Goal: Information Seeking & Learning: Learn about a topic

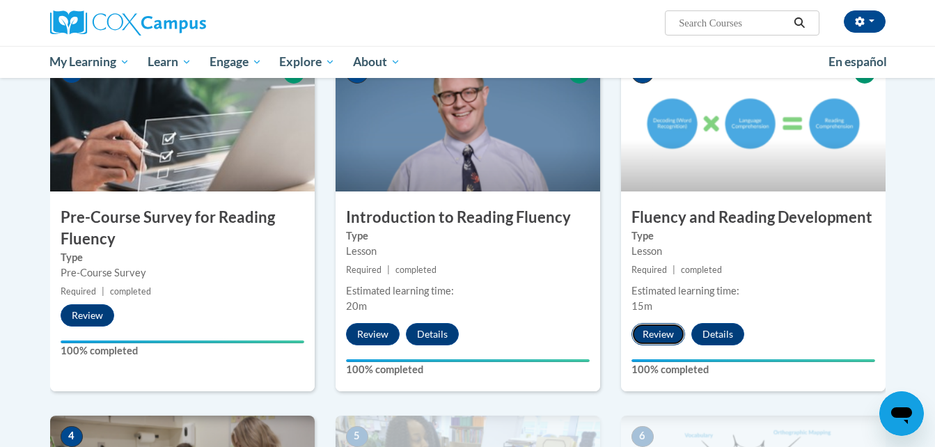
click at [648, 344] on button "Review" at bounding box center [659, 334] width 54 height 22
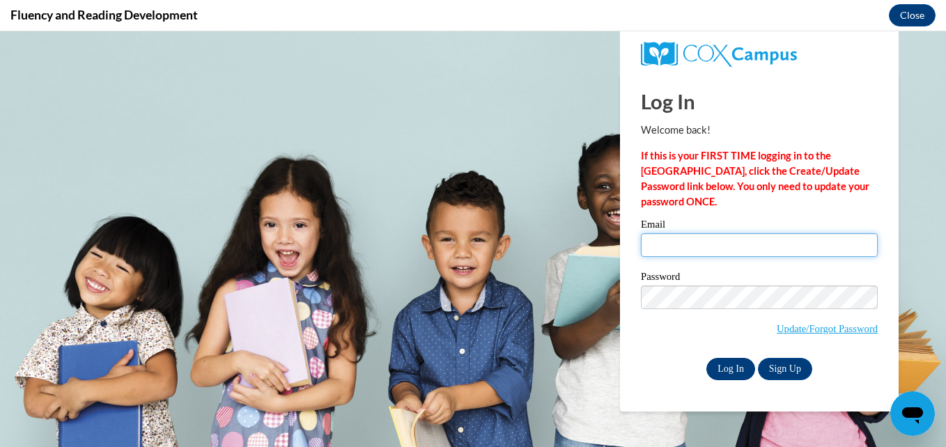
type input "lazarzg6@gmail.com"
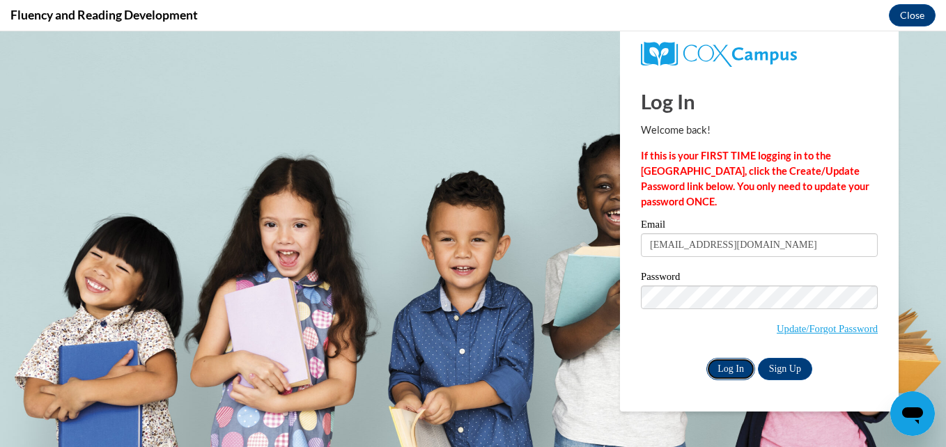
click at [729, 371] on input "Log In" at bounding box center [730, 369] width 49 height 22
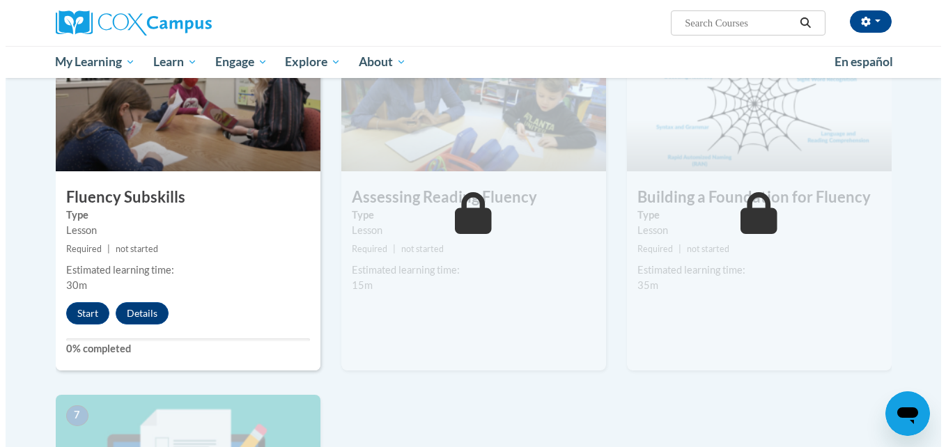
scroll to position [717, 0]
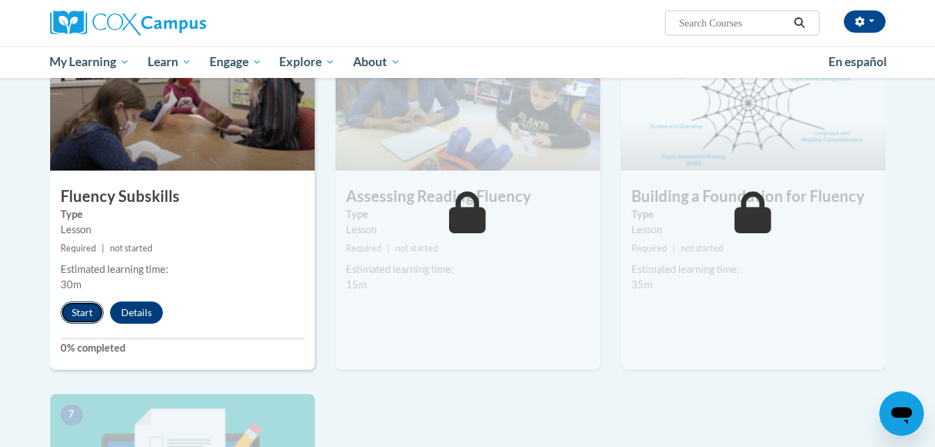
click at [90, 315] on button "Start" at bounding box center [82, 313] width 43 height 22
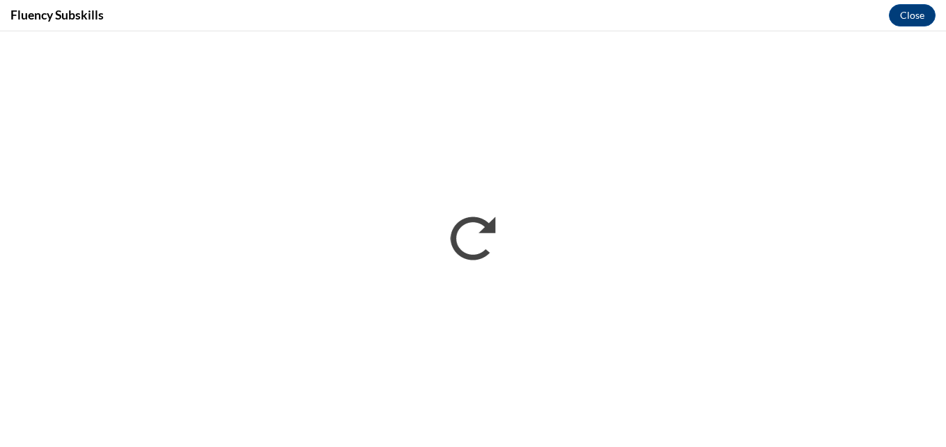
scroll to position [0, 0]
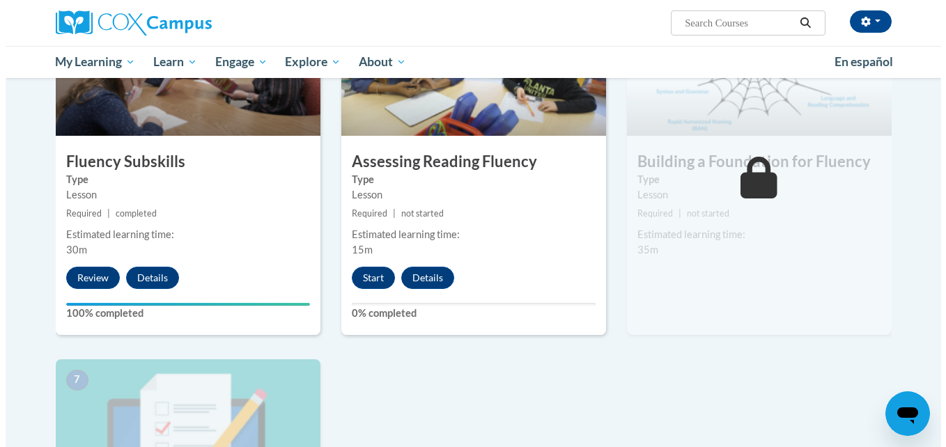
scroll to position [796, 0]
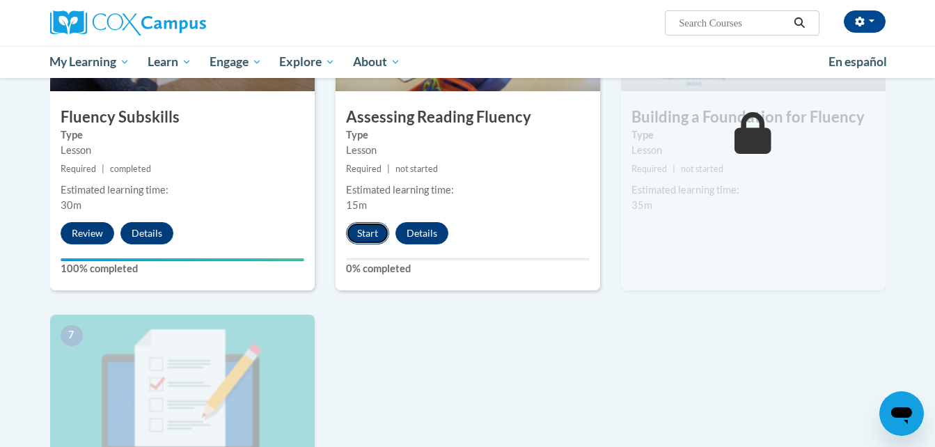
click at [357, 230] on button "Start" at bounding box center [367, 233] width 43 height 22
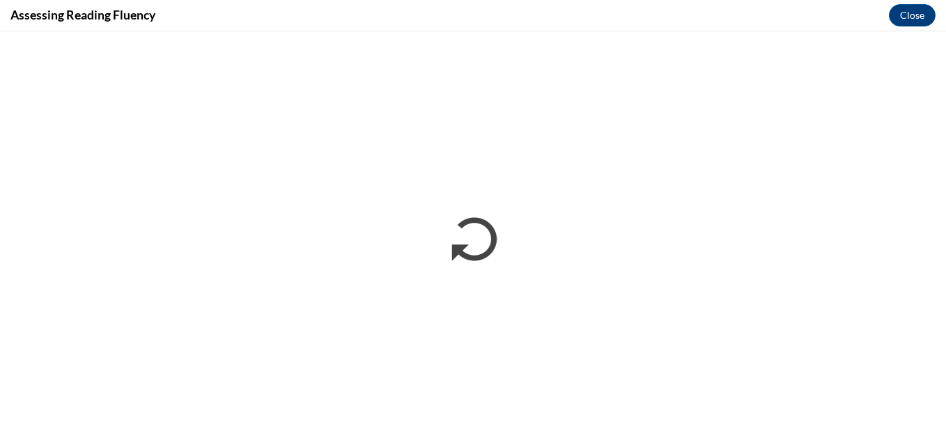
scroll to position [0, 0]
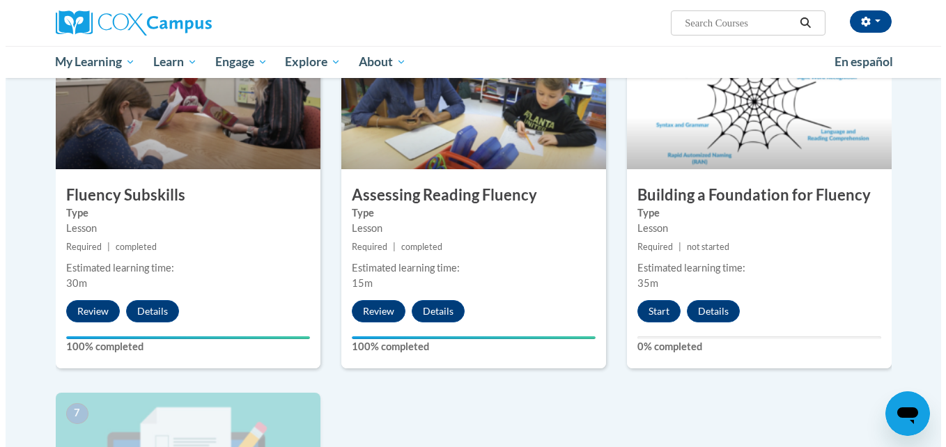
scroll to position [738, 0]
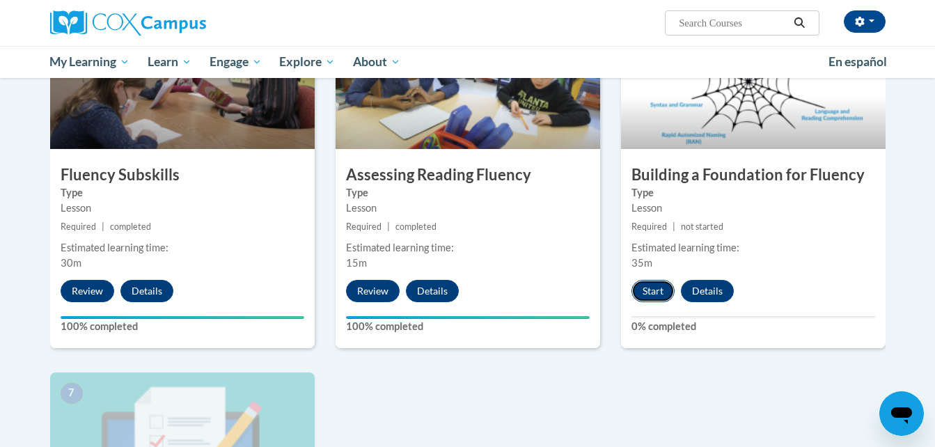
click at [660, 289] on button "Start" at bounding box center [653, 291] width 43 height 22
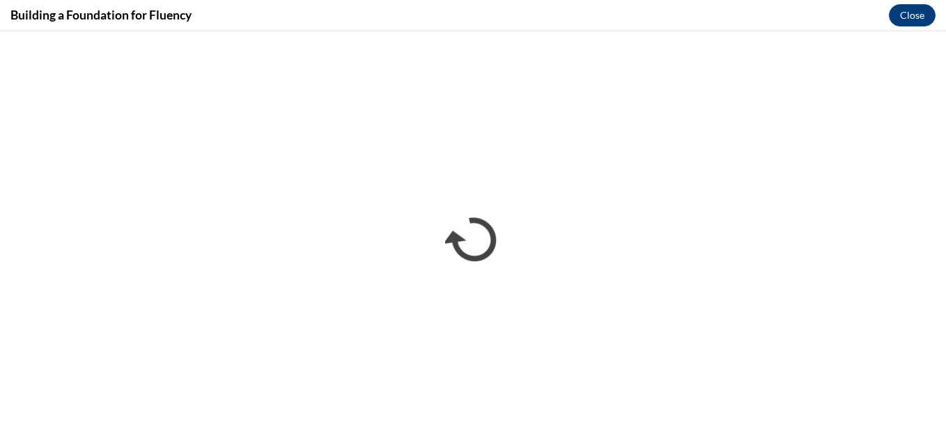
scroll to position [0, 0]
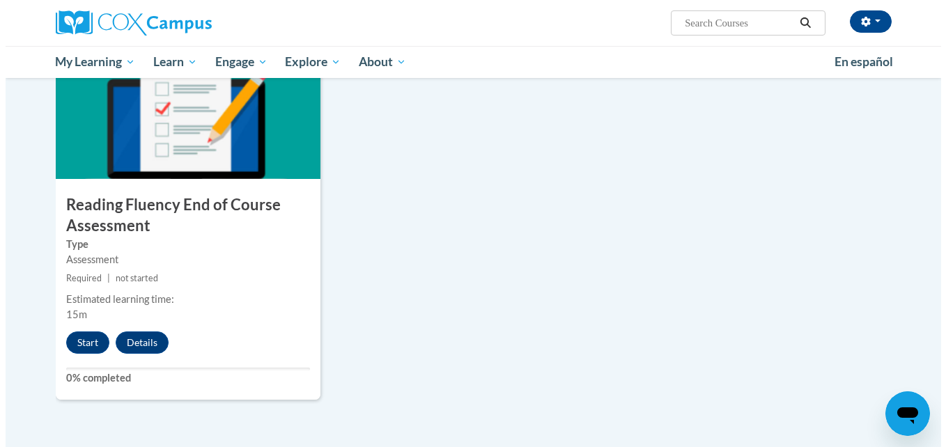
scroll to position [1070, 0]
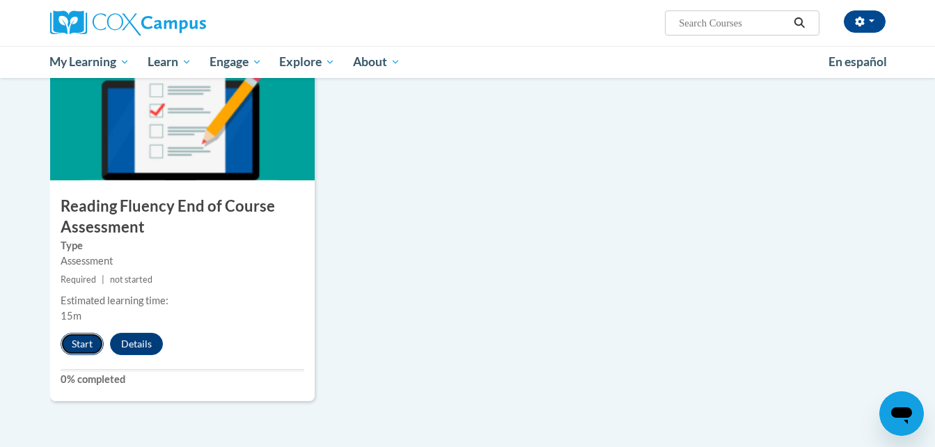
click at [75, 345] on button "Start" at bounding box center [82, 344] width 43 height 22
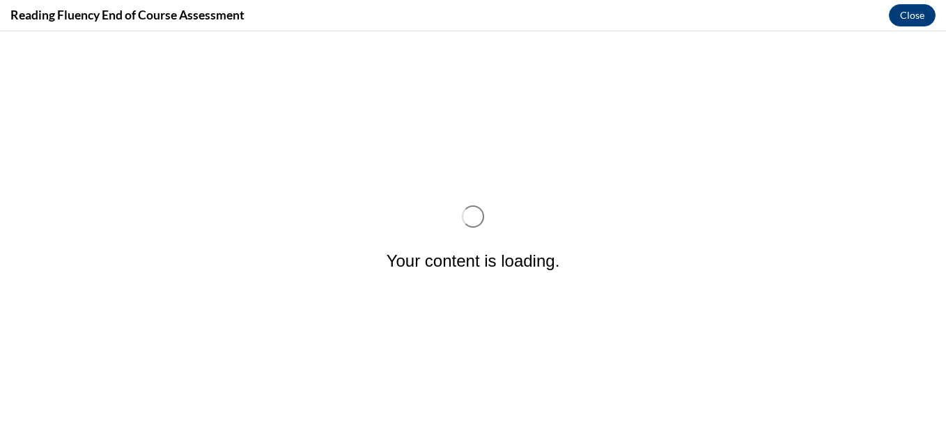
scroll to position [0, 0]
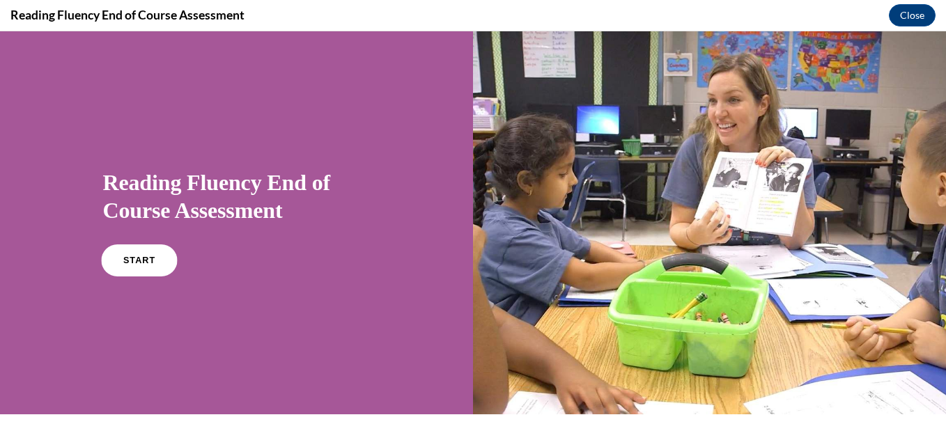
click at [142, 263] on span "START" at bounding box center [139, 261] width 32 height 10
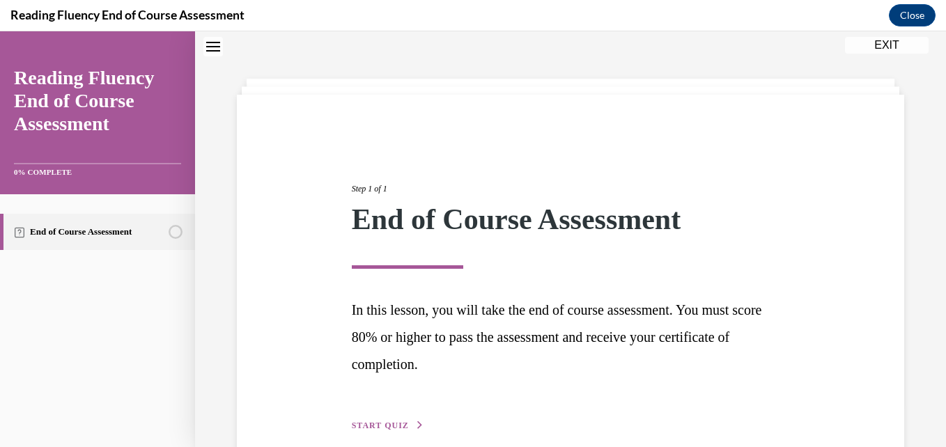
scroll to position [113, 0]
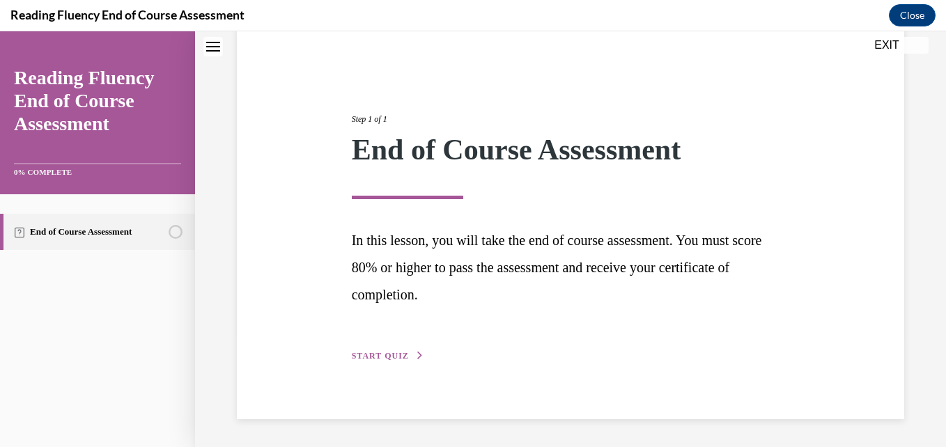
click at [372, 356] on span "START QUIZ" at bounding box center [380, 356] width 57 height 10
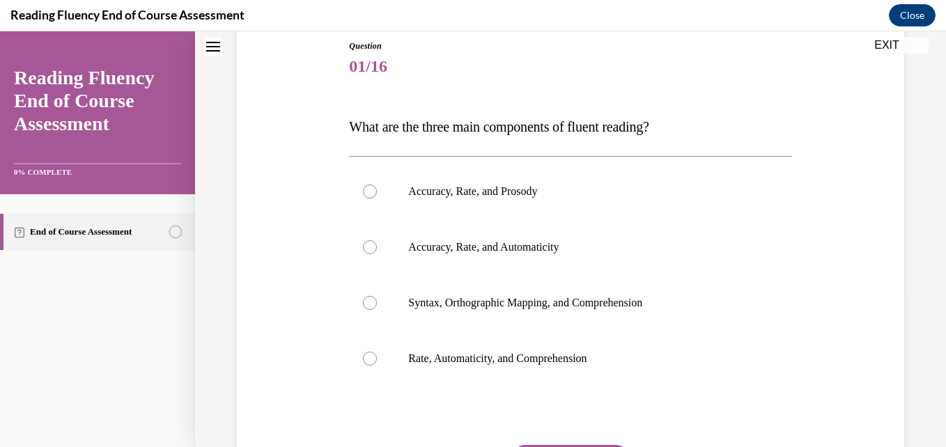
scroll to position [155, 0]
click at [499, 194] on p "Accuracy, Rate, and Prosody" at bounding box center [582, 191] width 348 height 14
click at [377, 194] on input "Accuracy, Rate, and Prosody" at bounding box center [370, 191] width 14 height 14
radio input "true"
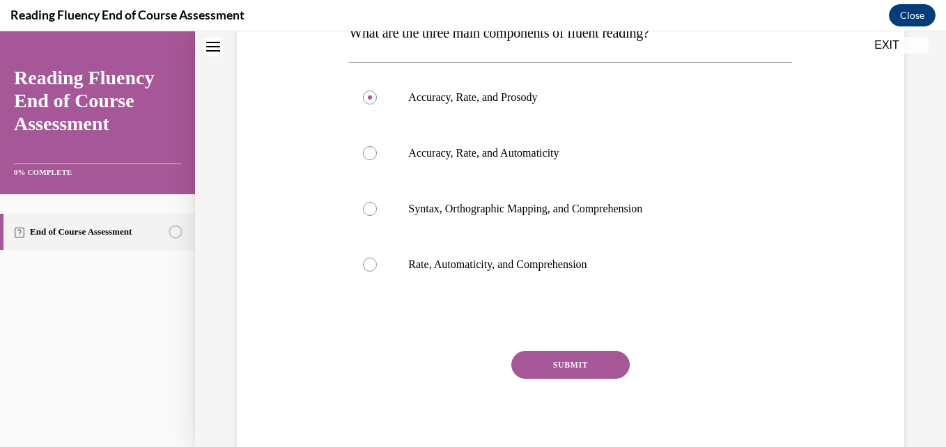
click at [554, 360] on button "SUBMIT" at bounding box center [570, 365] width 118 height 28
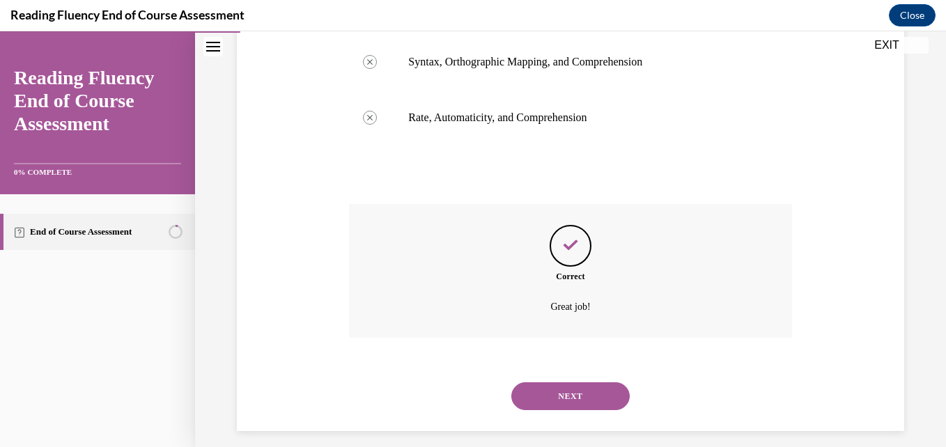
scroll to position [407, 0]
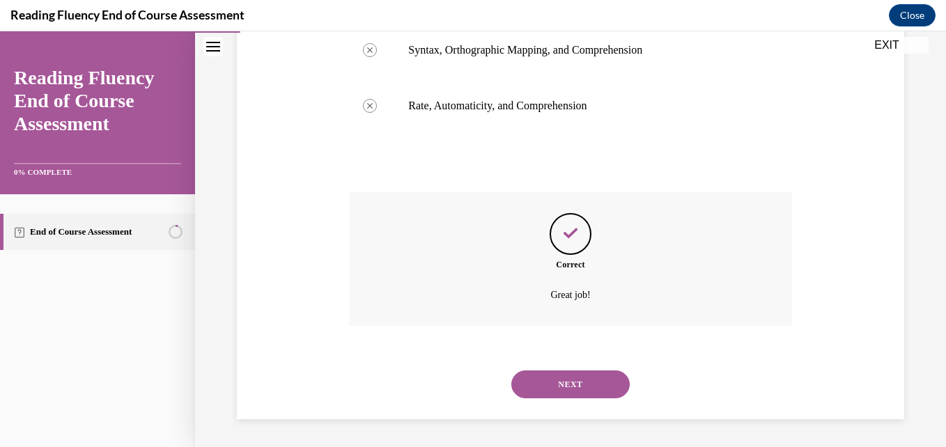
click at [554, 387] on button "NEXT" at bounding box center [570, 385] width 118 height 28
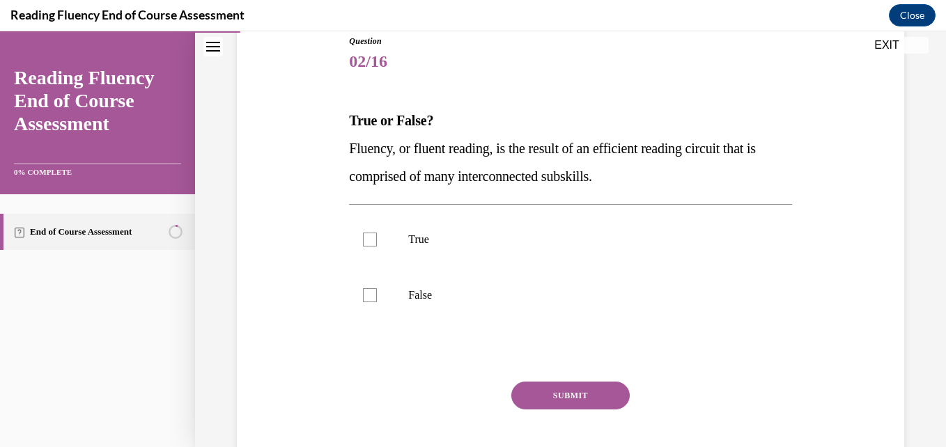
scroll to position [161, 0]
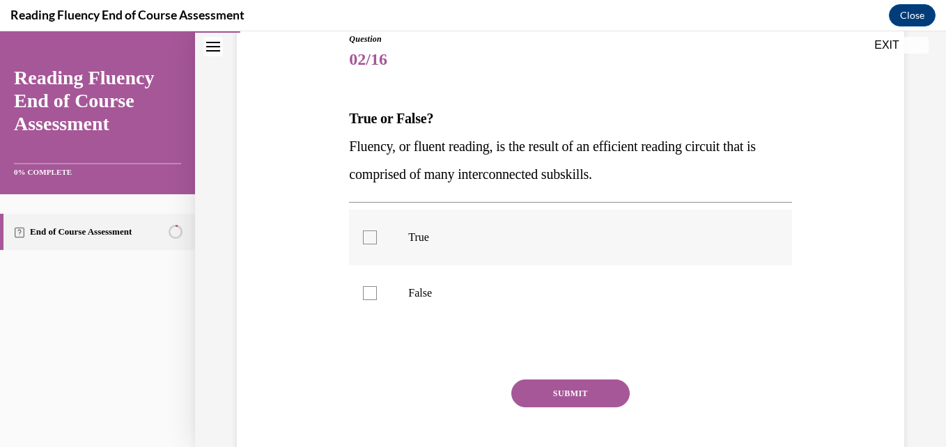
click at [382, 236] on label "True" at bounding box center [570, 238] width 442 height 56
click at [377, 236] on input "True" at bounding box center [370, 238] width 14 height 14
checkbox input "true"
click at [555, 381] on button "SUBMIT" at bounding box center [570, 394] width 118 height 28
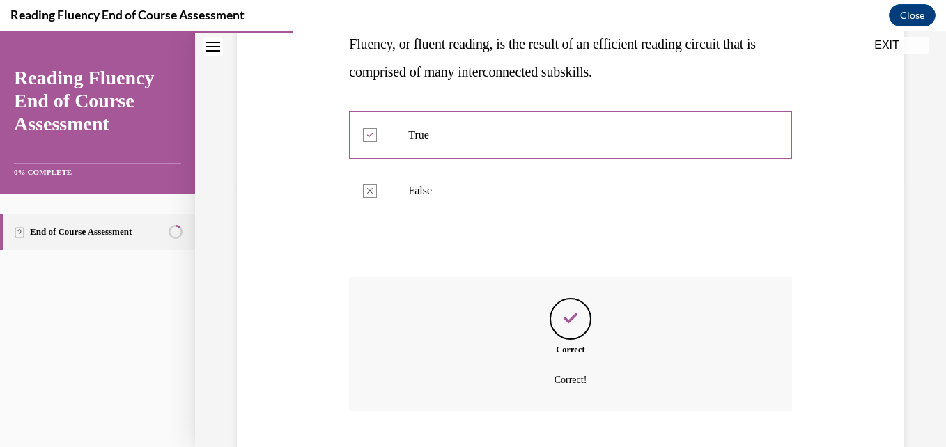
scroll to position [348, 0]
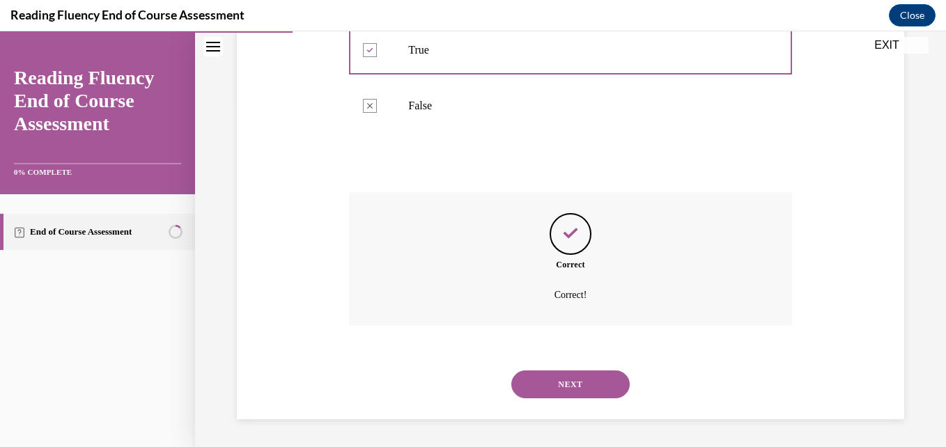
click at [545, 386] on button "NEXT" at bounding box center [570, 385] width 118 height 28
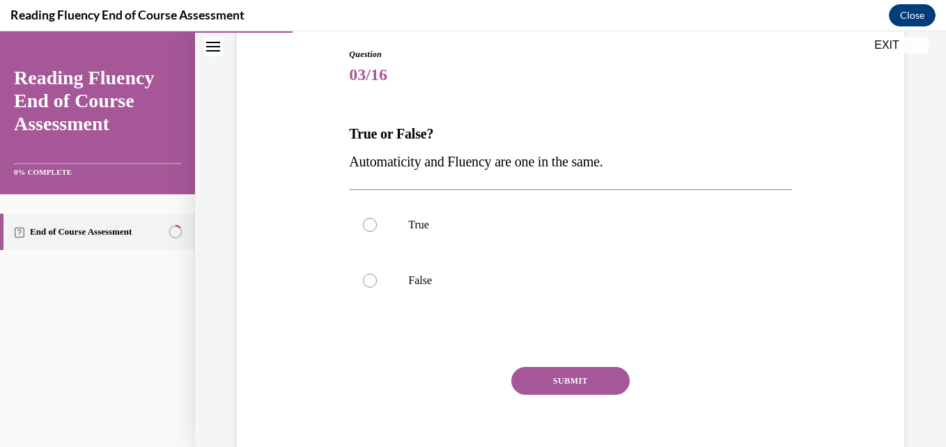
scroll to position [148, 0]
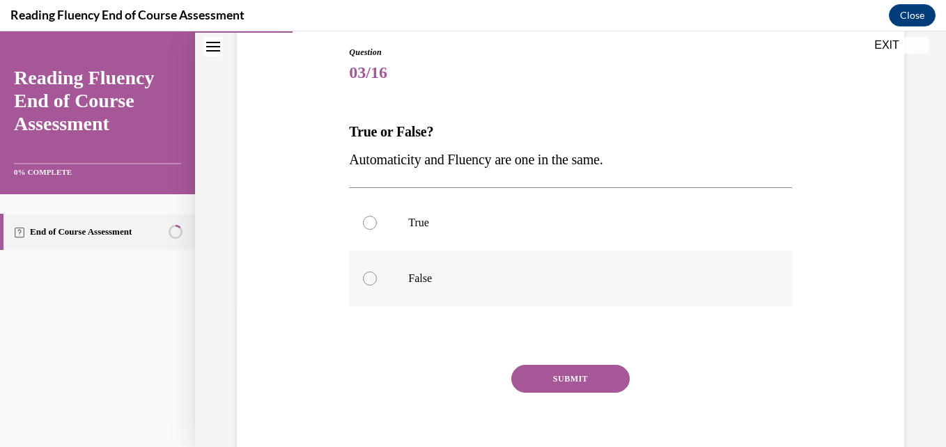
click at [399, 277] on label "False" at bounding box center [570, 279] width 442 height 56
click at [377, 277] on input "False" at bounding box center [370, 279] width 14 height 14
radio input "true"
click at [550, 379] on button "SUBMIT" at bounding box center [570, 379] width 118 height 28
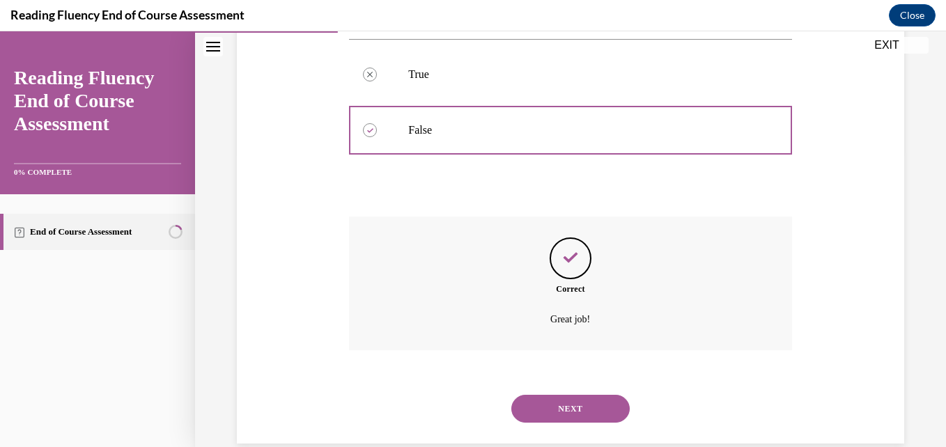
scroll to position [320, 0]
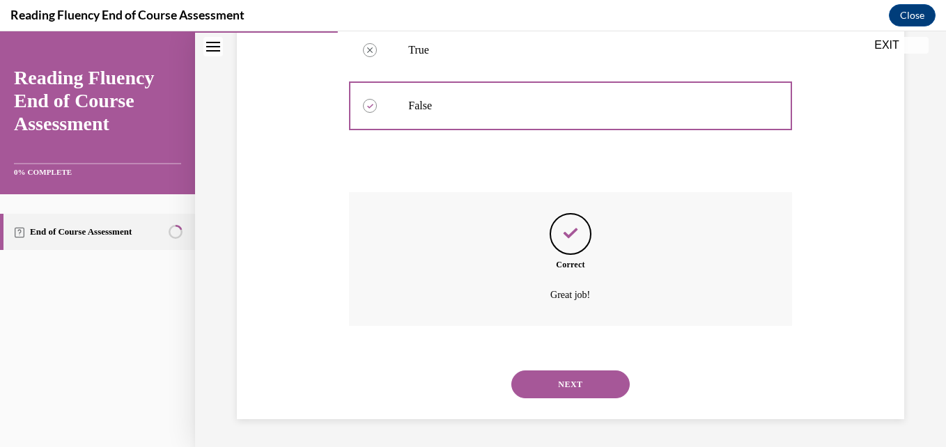
click at [557, 378] on button "NEXT" at bounding box center [570, 385] width 118 height 28
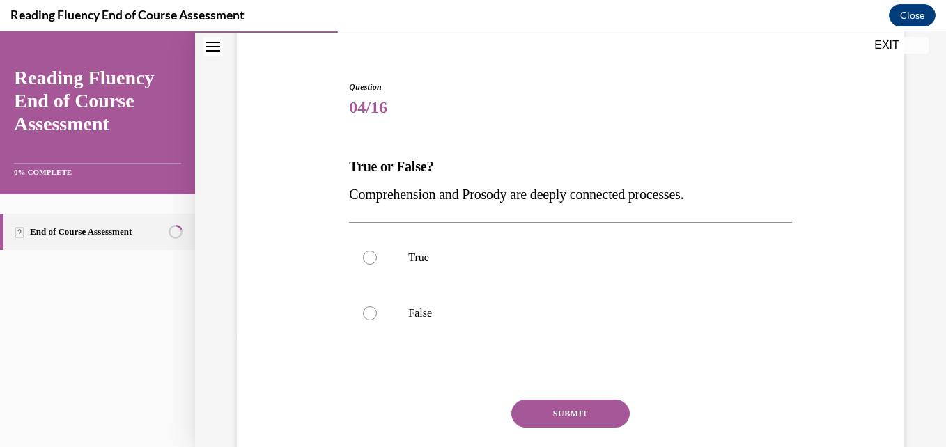
scroll to position [114, 0]
click at [374, 308] on label "False" at bounding box center [570, 313] width 442 height 56
click at [374, 308] on input "False" at bounding box center [370, 313] width 14 height 14
radio input "true"
click at [560, 418] on button "SUBMIT" at bounding box center [570, 413] width 118 height 28
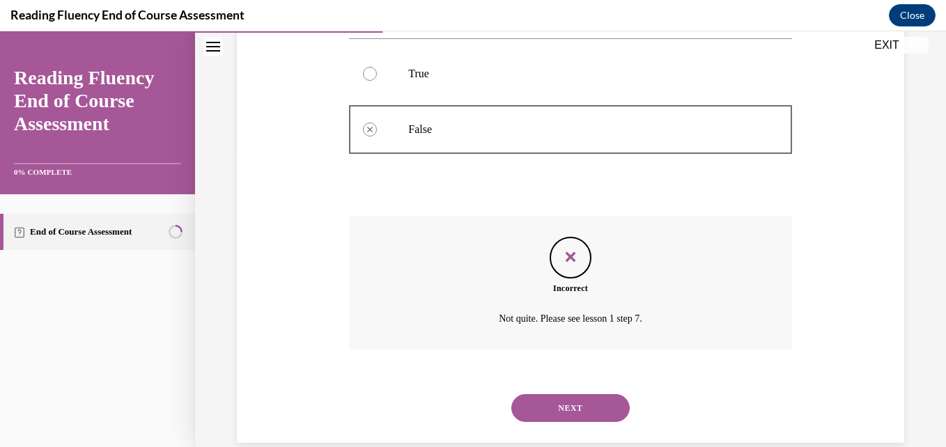
scroll to position [320, 0]
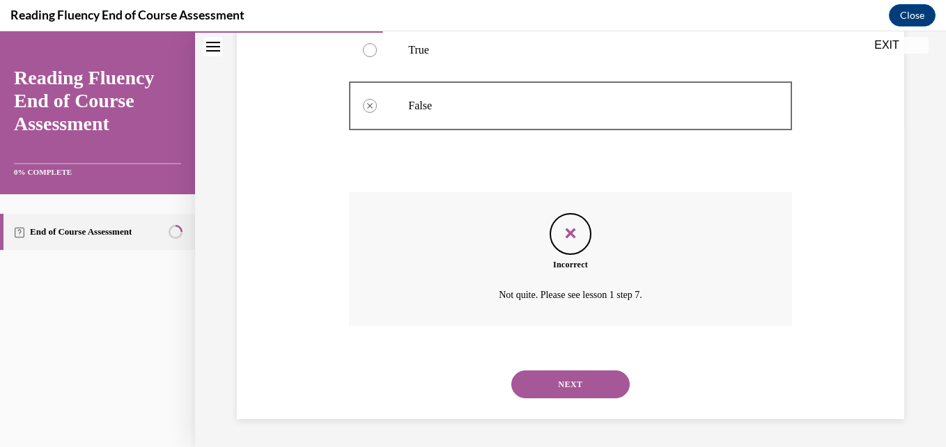
click at [566, 388] on button "NEXT" at bounding box center [570, 385] width 118 height 28
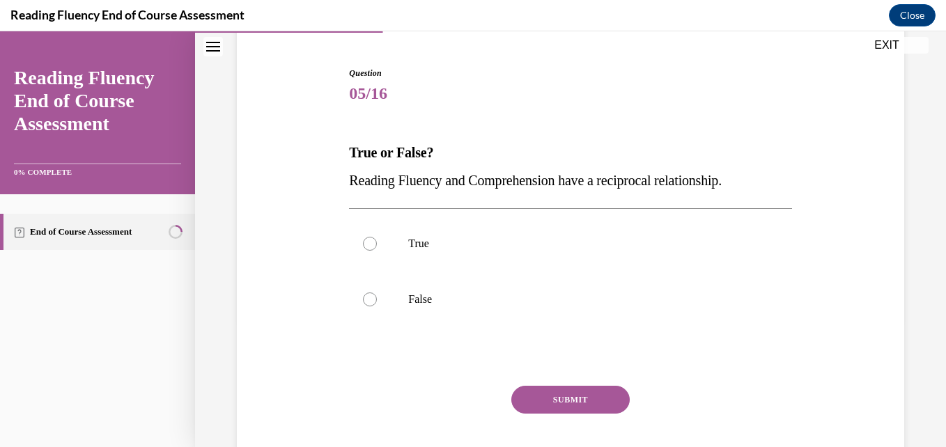
scroll to position [143, 0]
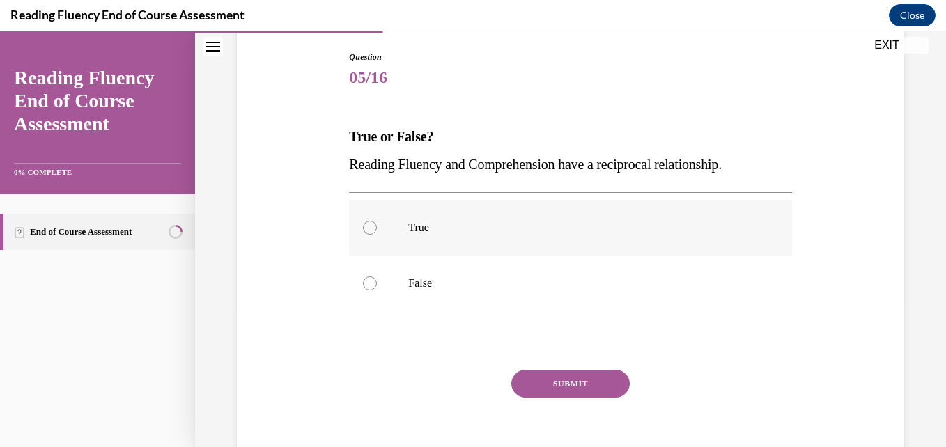
click at [408, 230] on p "True" at bounding box center [582, 228] width 348 height 14
click at [377, 230] on input "True" at bounding box center [370, 228] width 14 height 14
radio input "true"
click at [561, 385] on button "SUBMIT" at bounding box center [570, 384] width 118 height 28
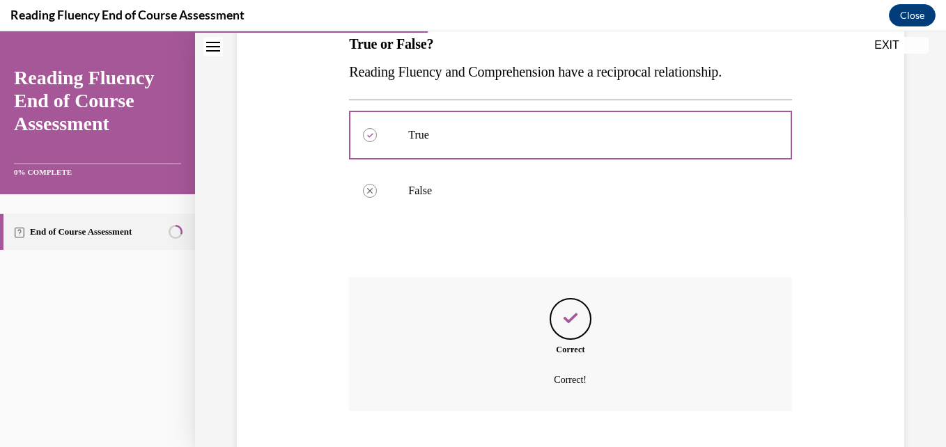
scroll to position [320, 0]
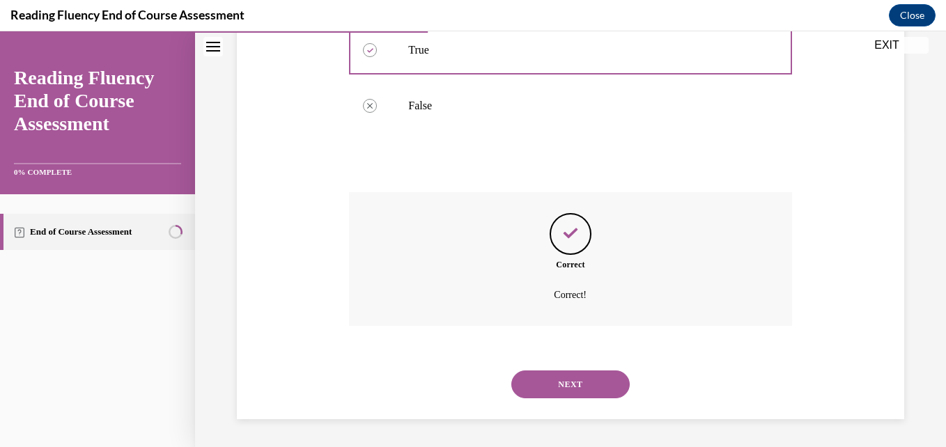
click at [557, 385] on button "NEXT" at bounding box center [570, 385] width 118 height 28
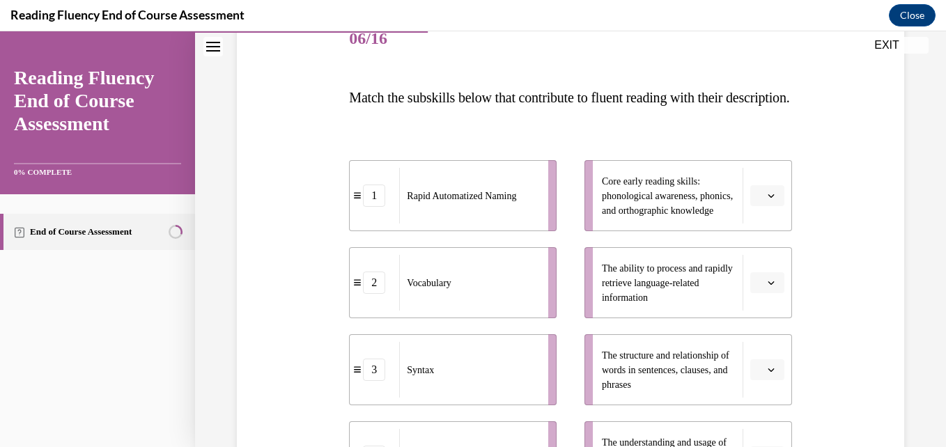
scroll to position [182, 0]
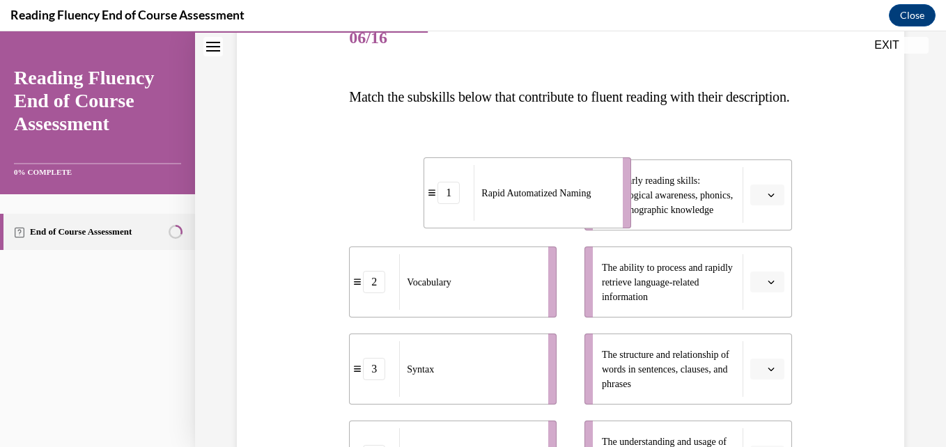
drag, startPoint x: 357, startPoint y: 231, endPoint x: 432, endPoint y: 228, distance: 75.3
click at [432, 204] on div "1" at bounding box center [448, 193] width 49 height 22
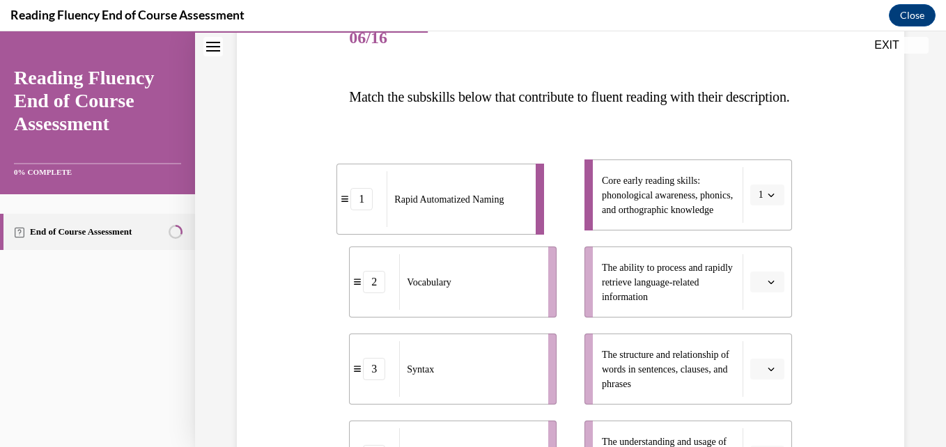
drag, startPoint x: 394, startPoint y: 228, endPoint x: 344, endPoint y: 231, distance: 49.6
click at [344, 210] on div "1" at bounding box center [361, 199] width 49 height 22
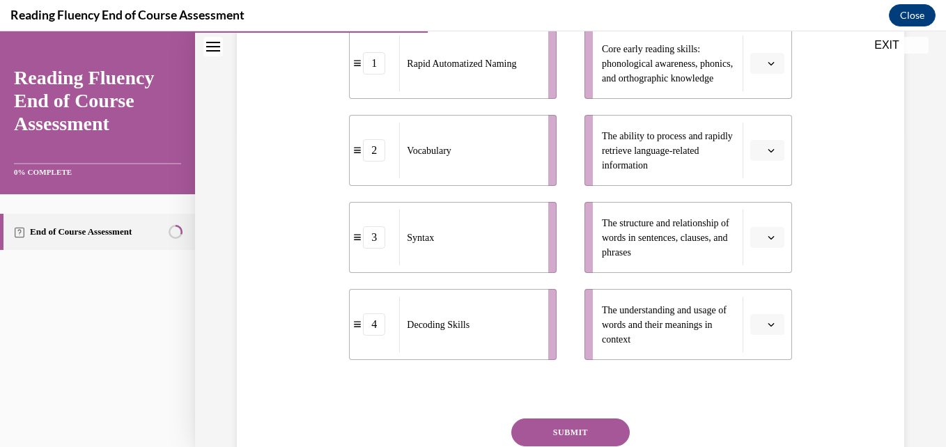
scroll to position [313, 0]
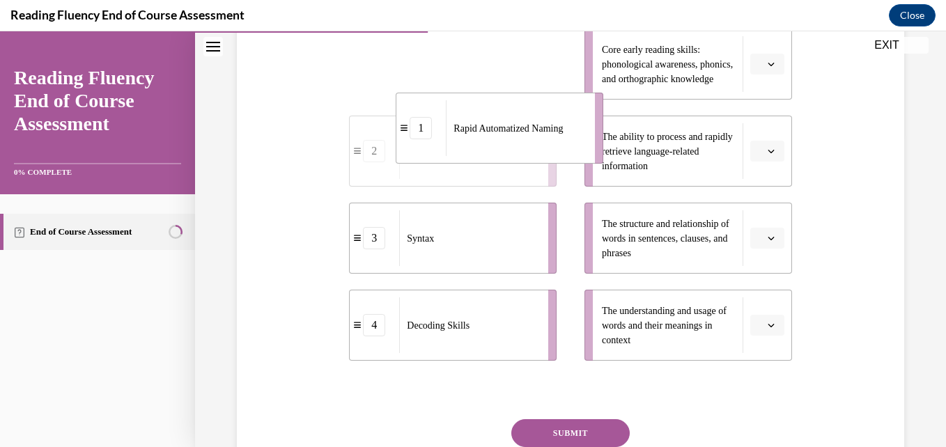
drag, startPoint x: 359, startPoint y: 95, endPoint x: 405, endPoint y: 160, distance: 78.9
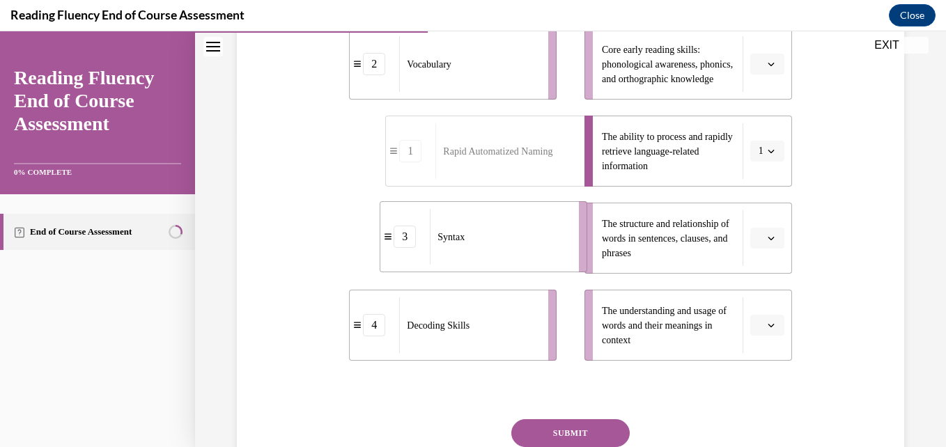
drag, startPoint x: 362, startPoint y: 272, endPoint x: 392, endPoint y: 270, distance: 30.7
click at [394, 248] on div "3" at bounding box center [405, 237] width 22 height 22
drag, startPoint x: 356, startPoint y: 270, endPoint x: 398, endPoint y: 277, distance: 43.1
click at [398, 256] on div "3" at bounding box center [416, 245] width 49 height 22
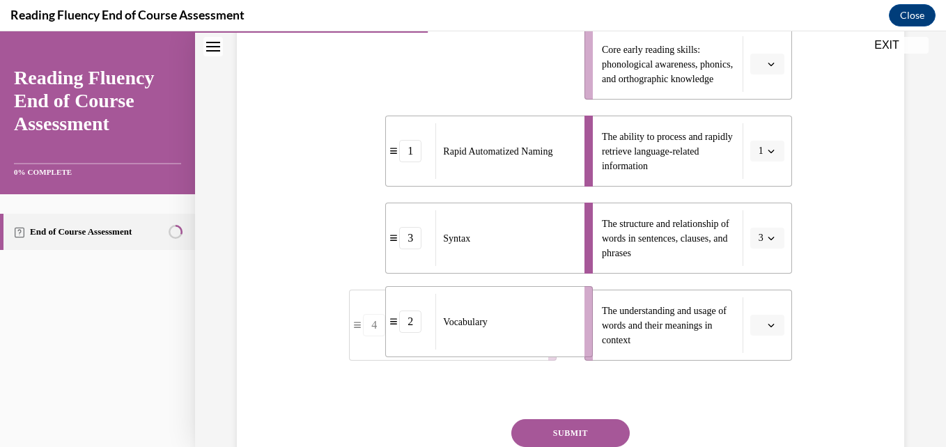
drag, startPoint x: 362, startPoint y: 100, endPoint x: 398, endPoint y: 358, distance: 260.3
drag, startPoint x: 364, startPoint y: 95, endPoint x: 396, endPoint y: 95, distance: 32.0
click at [396, 77] on div "4" at bounding box center [405, 65] width 22 height 22
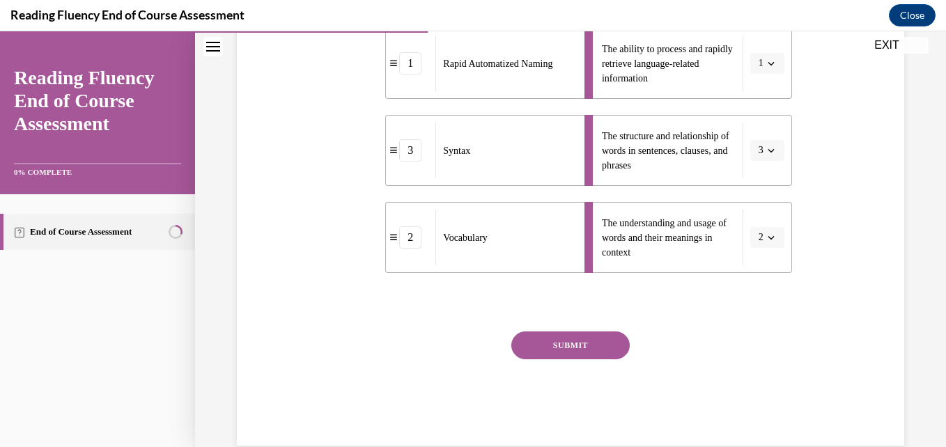
click at [561, 359] on button "SUBMIT" at bounding box center [570, 346] width 118 height 28
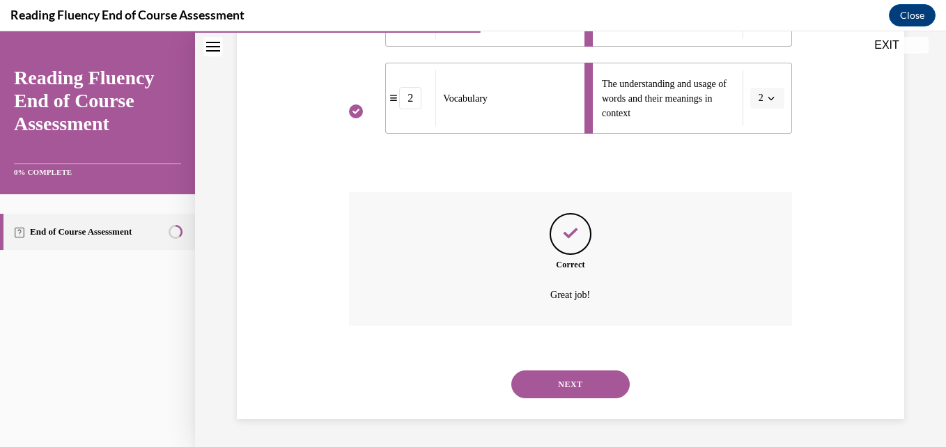
scroll to position [568, 0]
click at [553, 378] on button "NEXT" at bounding box center [570, 385] width 118 height 28
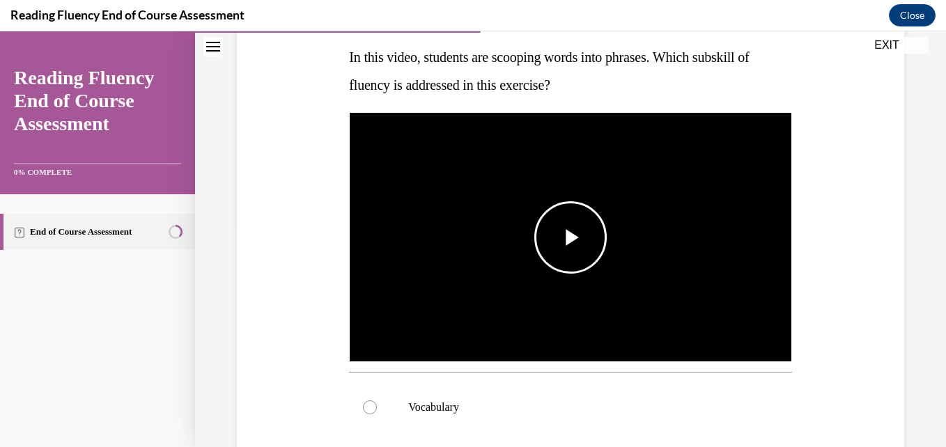
scroll to position [224, 0]
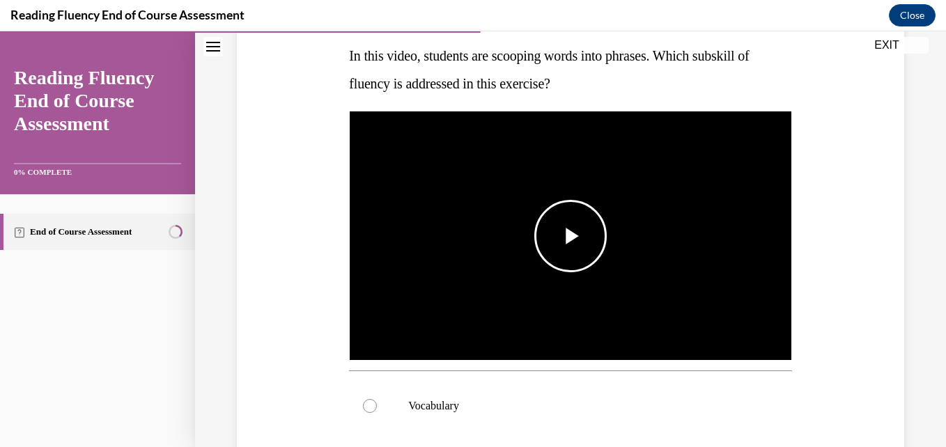
click at [570, 236] on span "Video player" at bounding box center [570, 236] width 0 height 0
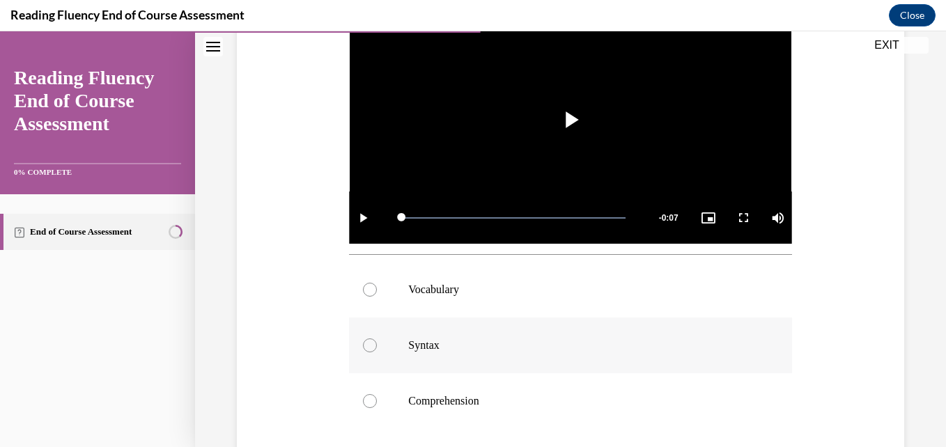
scroll to position [341, 0]
click at [419, 339] on p "Syntax" at bounding box center [582, 344] width 348 height 14
click at [377, 339] on input "Syntax" at bounding box center [370, 344] width 14 height 14
radio input "true"
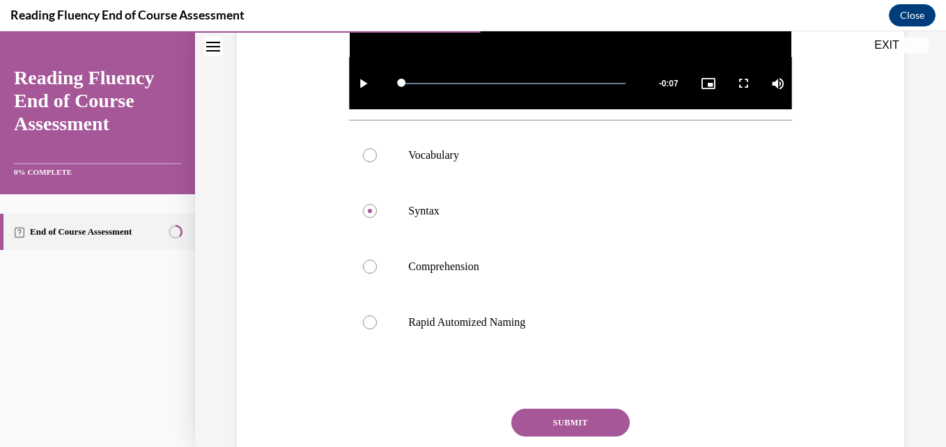
click at [551, 420] on button "SUBMIT" at bounding box center [570, 423] width 118 height 28
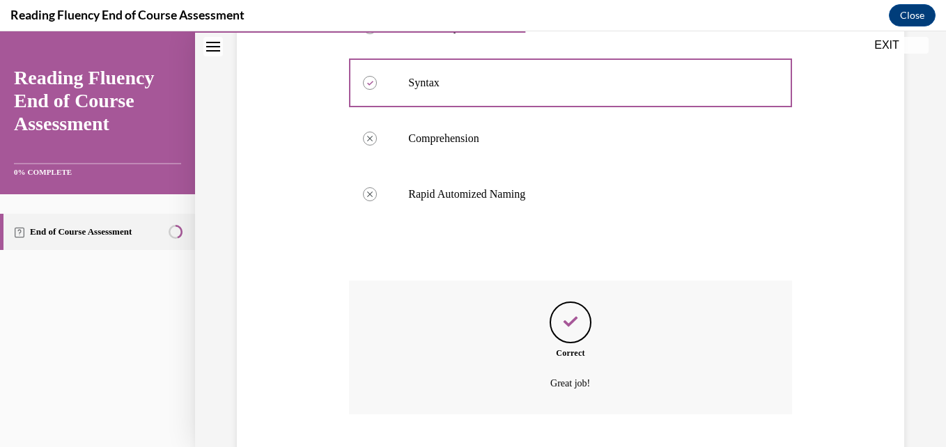
scroll to position [687, 0]
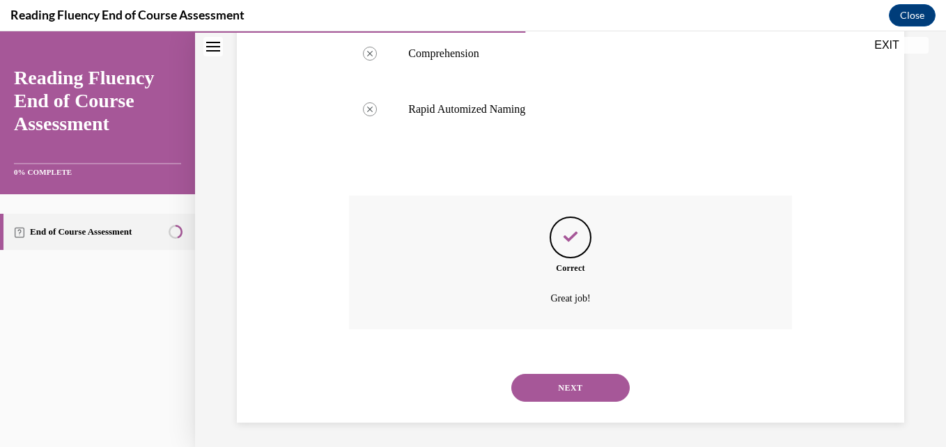
click at [554, 389] on button "NEXT" at bounding box center [570, 388] width 118 height 28
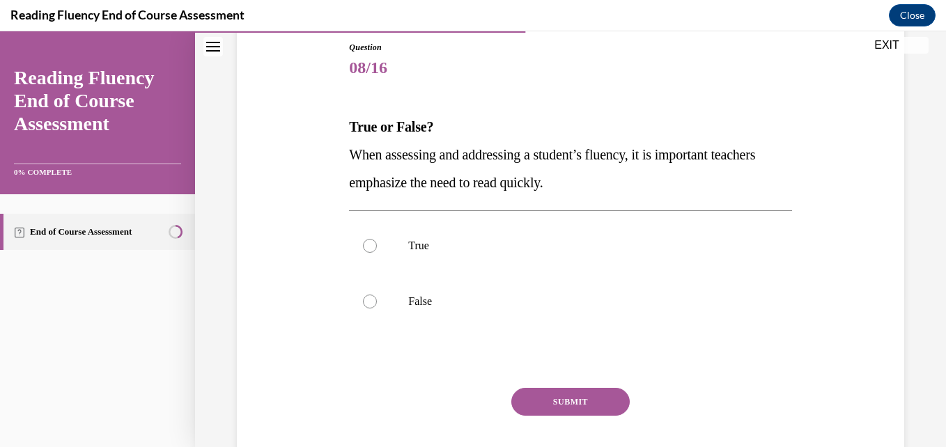
scroll to position [153, 0]
click at [475, 304] on p "False" at bounding box center [582, 301] width 348 height 14
click at [377, 304] on input "False" at bounding box center [370, 301] width 14 height 14
radio input "true"
click at [561, 400] on button "SUBMIT" at bounding box center [570, 401] width 118 height 28
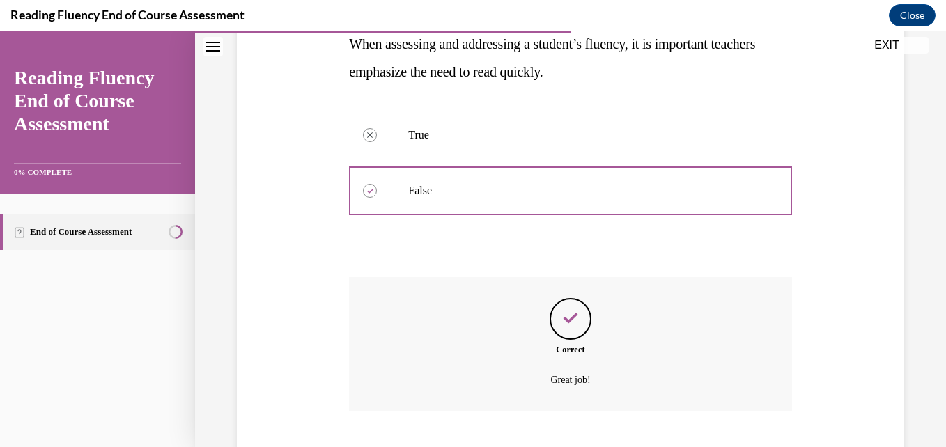
scroll to position [348, 0]
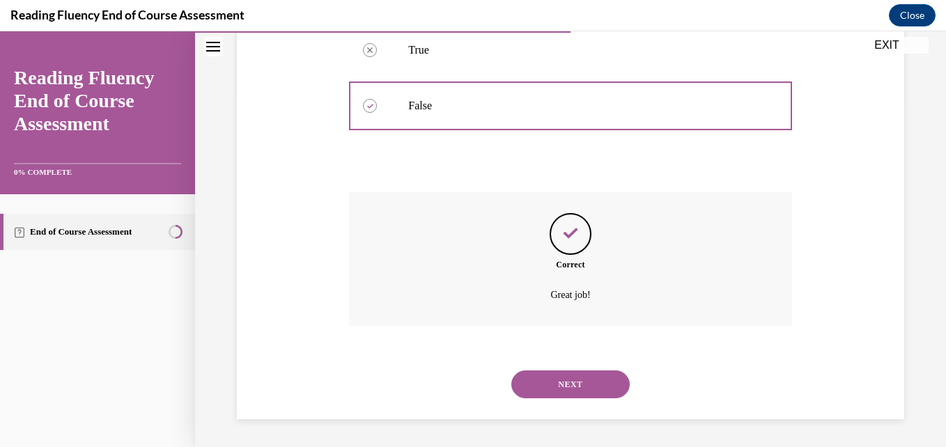
click at [555, 389] on button "NEXT" at bounding box center [570, 385] width 118 height 28
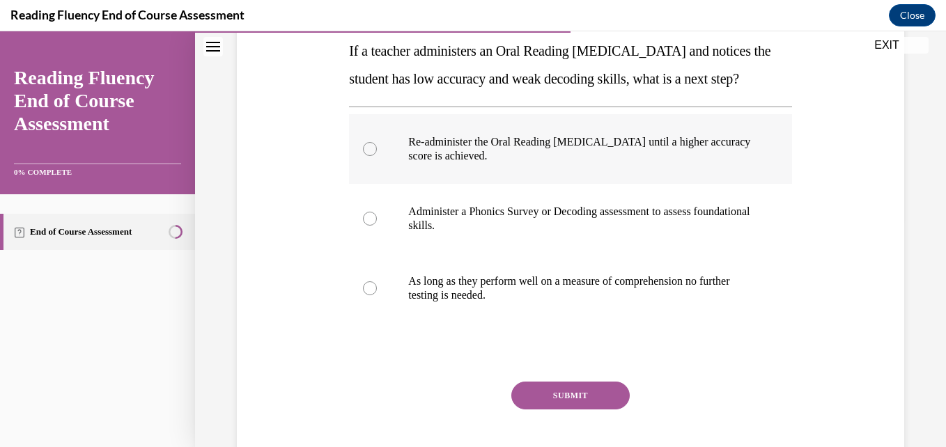
scroll to position [229, 0]
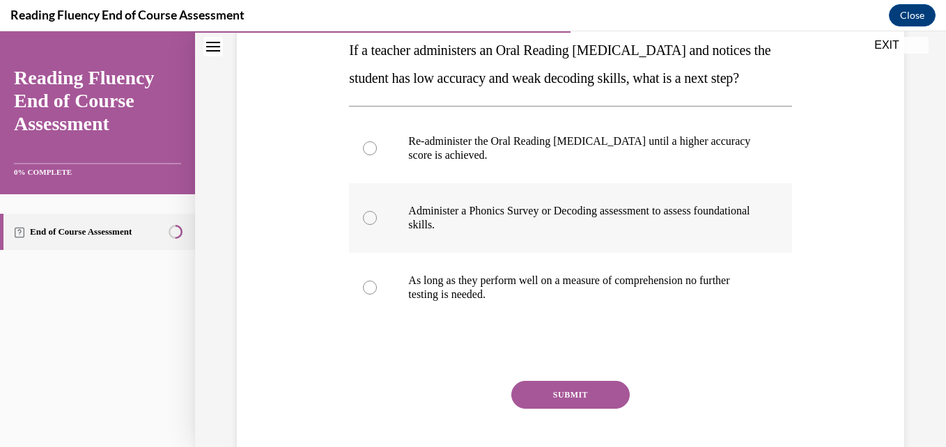
click at [467, 232] on p "Administer a Phonics Survey or Decoding assessment to assess foundational skill…" at bounding box center [582, 218] width 348 height 28
click at [377, 225] on input "Administer a Phonics Survey or Decoding assessment to assess foundational skill…" at bounding box center [370, 218] width 14 height 14
radio input "true"
click at [537, 409] on button "SUBMIT" at bounding box center [570, 395] width 118 height 28
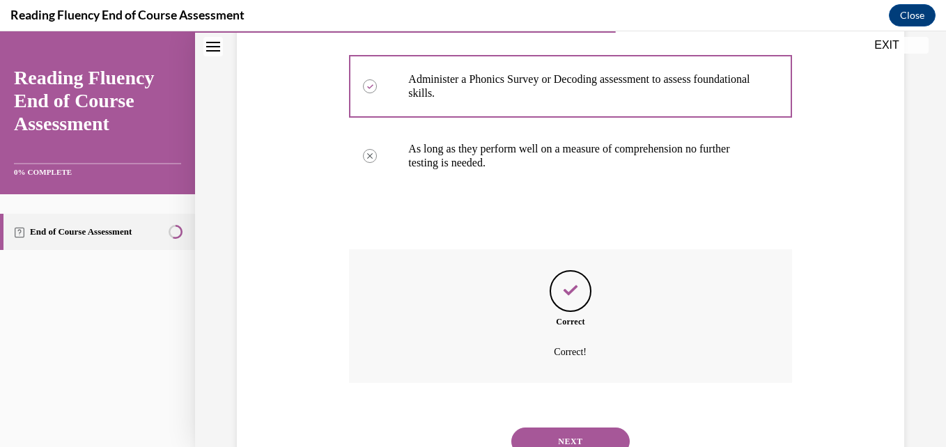
scroll to position [446, 0]
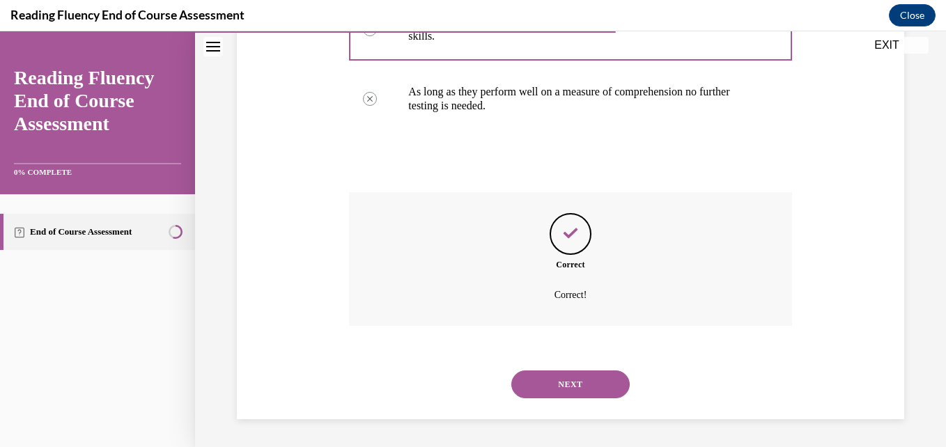
click at [546, 389] on button "NEXT" at bounding box center [570, 385] width 118 height 28
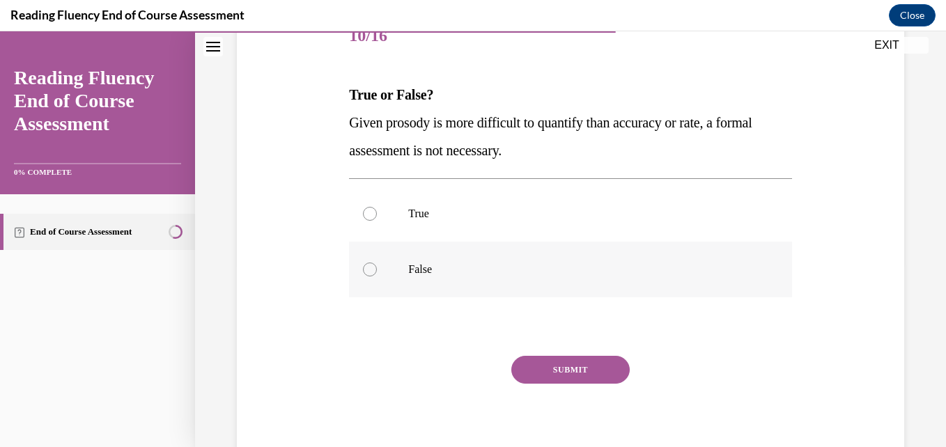
scroll to position [183, 0]
click at [478, 221] on p "True" at bounding box center [582, 215] width 348 height 14
click at [377, 221] on input "True" at bounding box center [370, 215] width 14 height 14
radio input "true"
click at [546, 371] on button "SUBMIT" at bounding box center [570, 371] width 118 height 28
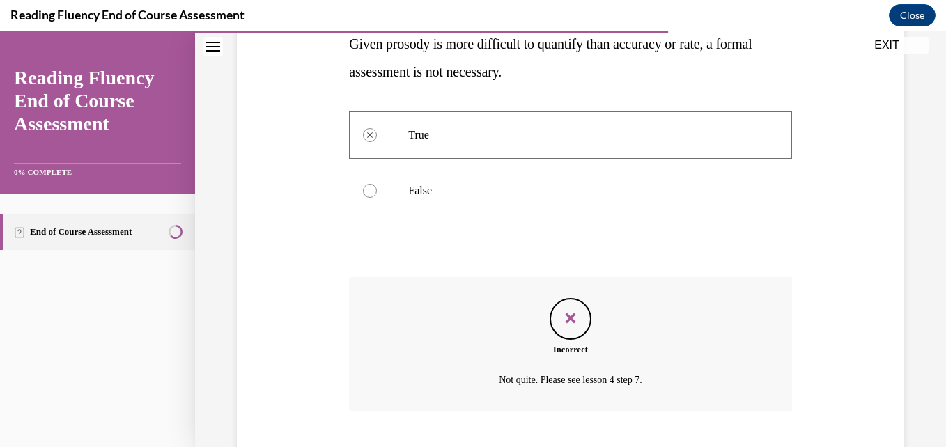
scroll to position [348, 0]
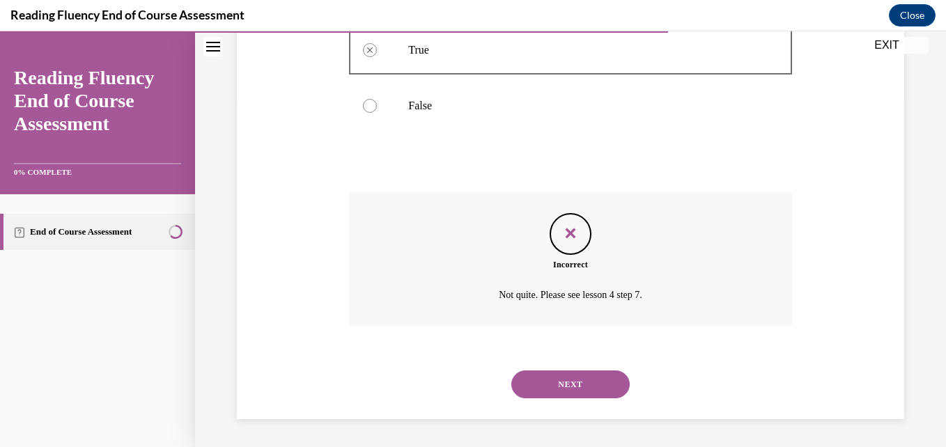
click at [566, 386] on button "NEXT" at bounding box center [570, 385] width 118 height 28
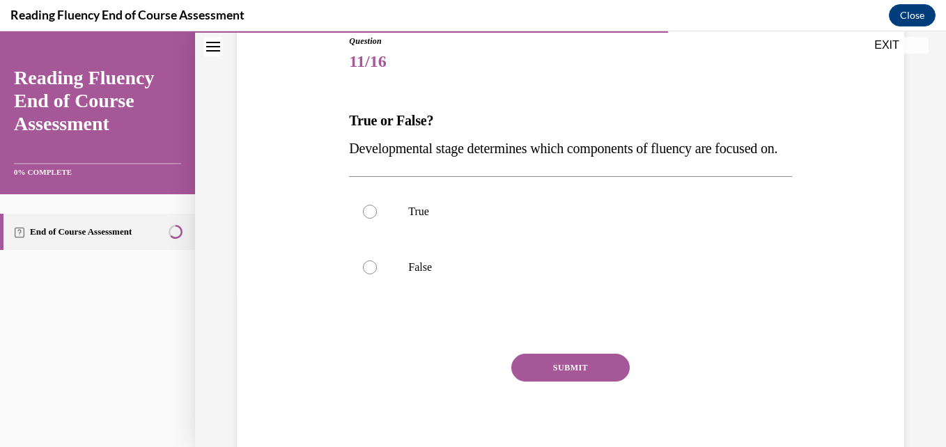
scroll to position [160, 0]
click at [447, 218] on p "True" at bounding box center [582, 211] width 348 height 14
click at [377, 218] on input "True" at bounding box center [370, 211] width 14 height 14
radio input "true"
click at [531, 295] on label "False" at bounding box center [570, 267] width 442 height 56
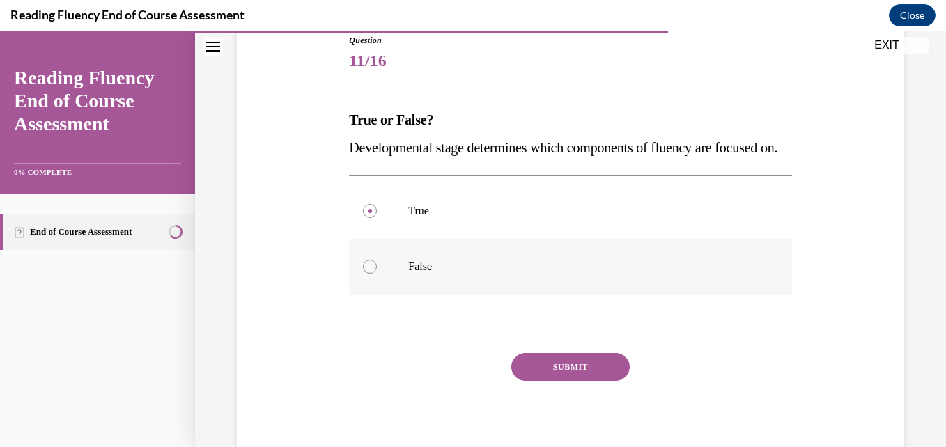
click at [377, 274] on input "False" at bounding box center [370, 267] width 14 height 14
radio input "true"
click at [548, 381] on button "SUBMIT" at bounding box center [570, 367] width 118 height 28
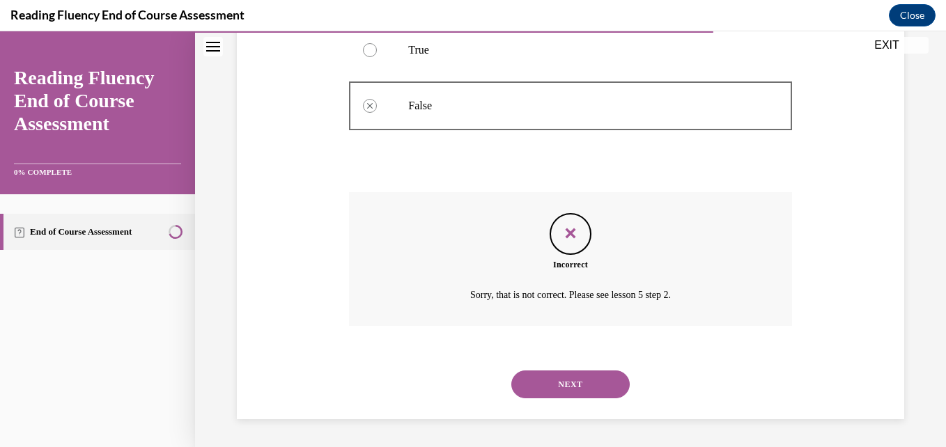
scroll to position [348, 0]
click at [558, 391] on button "NEXT" at bounding box center [570, 385] width 118 height 28
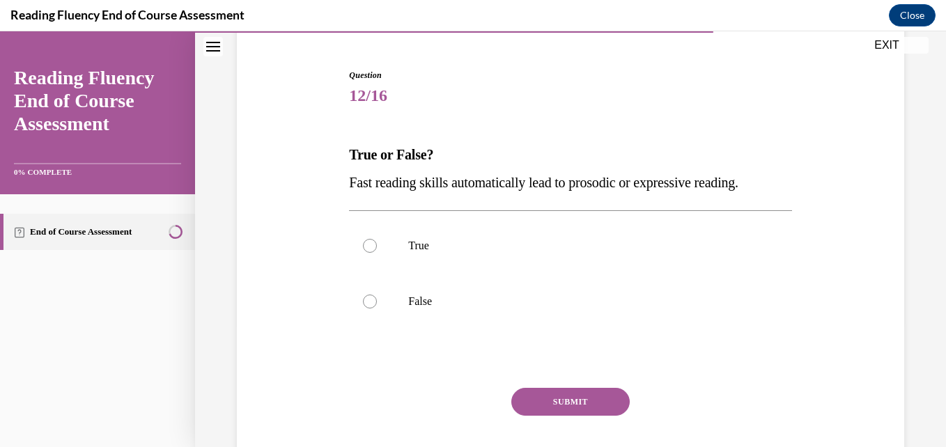
scroll to position [123, 0]
click at [515, 293] on label "False" at bounding box center [570, 303] width 442 height 56
click at [377, 296] on input "False" at bounding box center [370, 303] width 14 height 14
radio input "true"
click at [568, 402] on button "SUBMIT" at bounding box center [570, 403] width 118 height 28
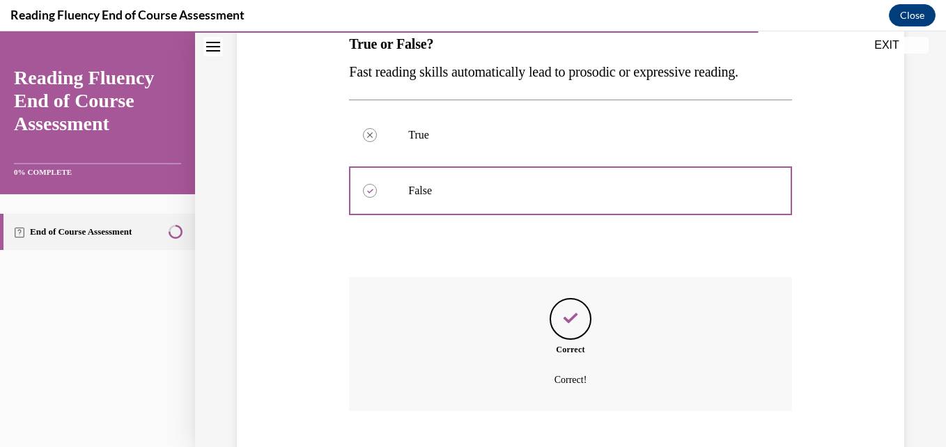
scroll to position [320, 0]
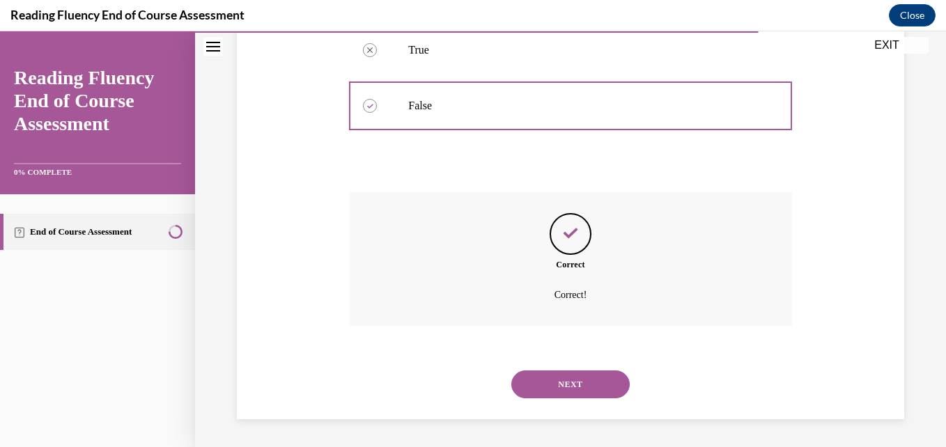
click at [559, 384] on button "NEXT" at bounding box center [570, 385] width 118 height 28
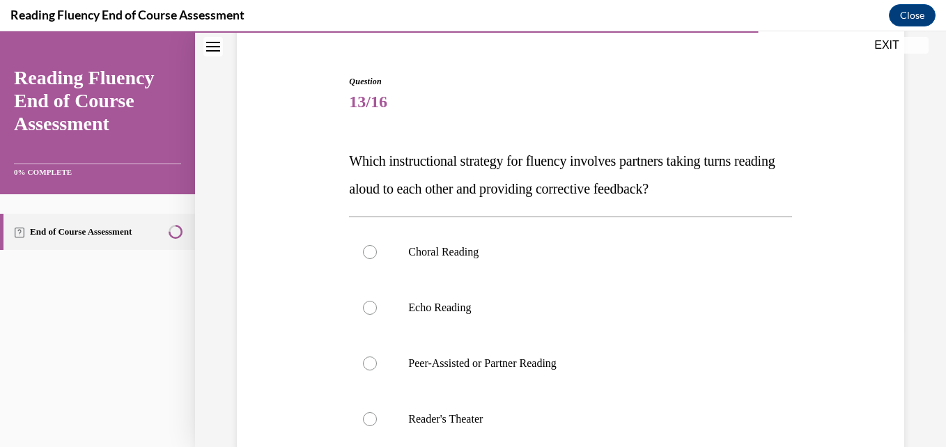
scroll to position [121, 0]
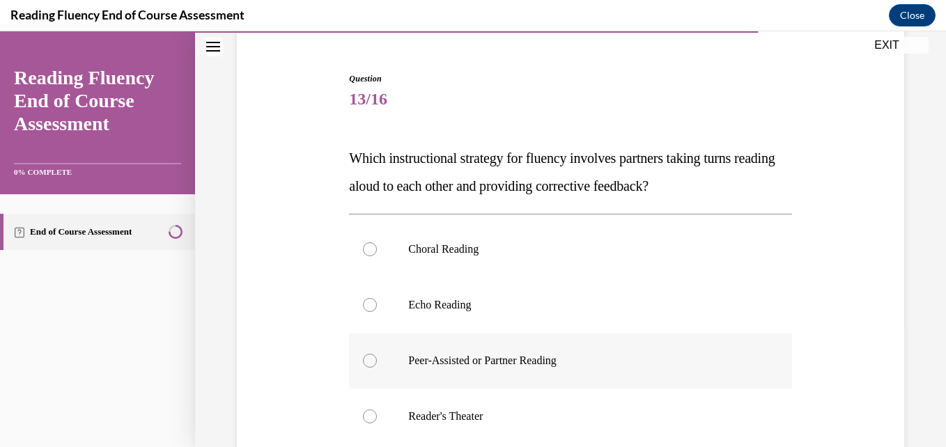
click at [518, 371] on label "Peer-Assisted or Partner Reading" at bounding box center [570, 361] width 442 height 56
click at [377, 368] on input "Peer-Assisted or Partner Reading" at bounding box center [370, 361] width 14 height 14
radio input "true"
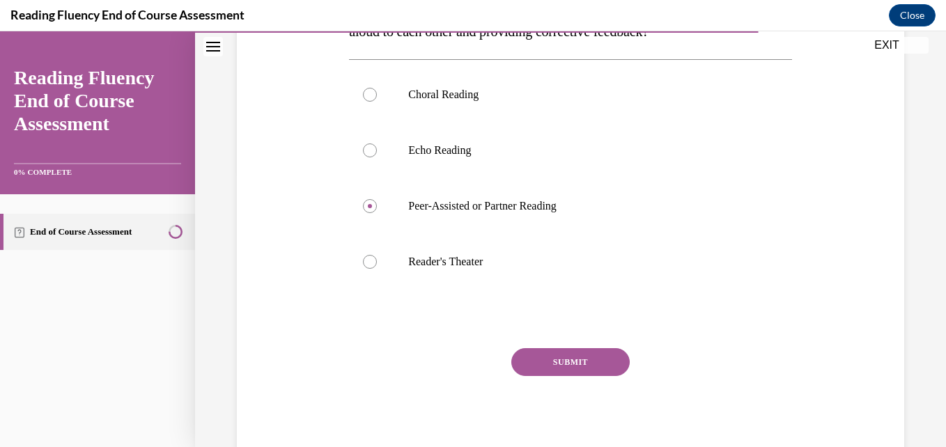
click at [550, 362] on button "SUBMIT" at bounding box center [570, 362] width 118 height 28
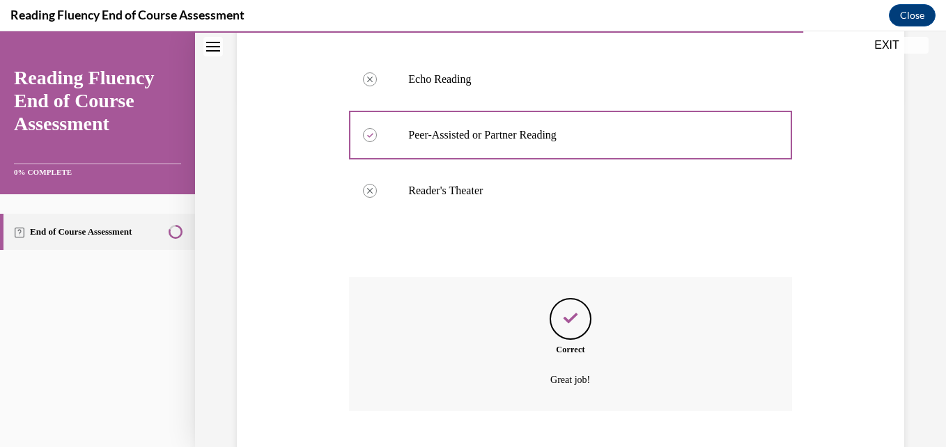
scroll to position [432, 0]
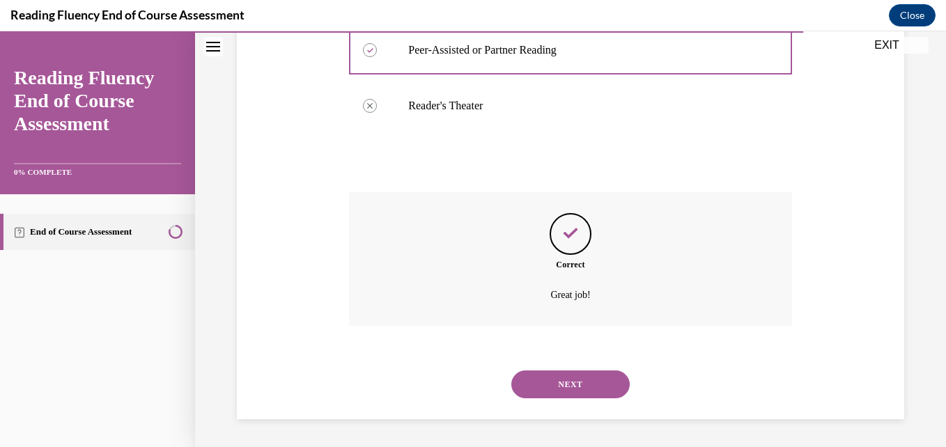
click at [552, 387] on button "NEXT" at bounding box center [570, 385] width 118 height 28
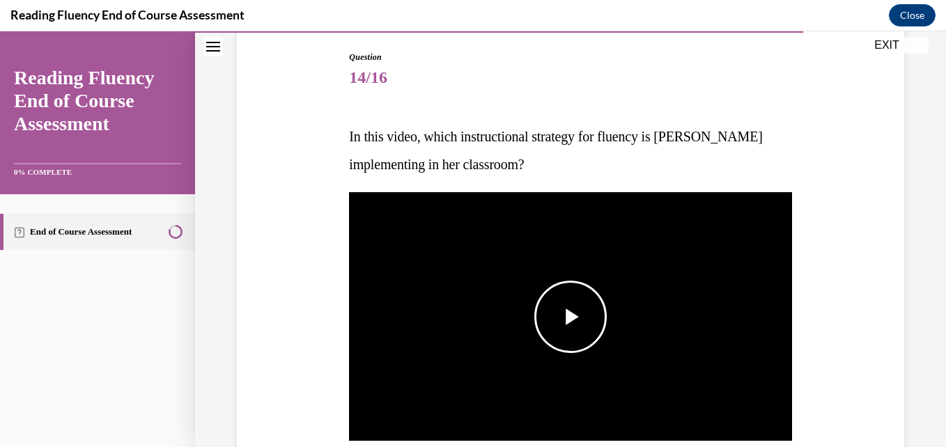
scroll to position [142, 0]
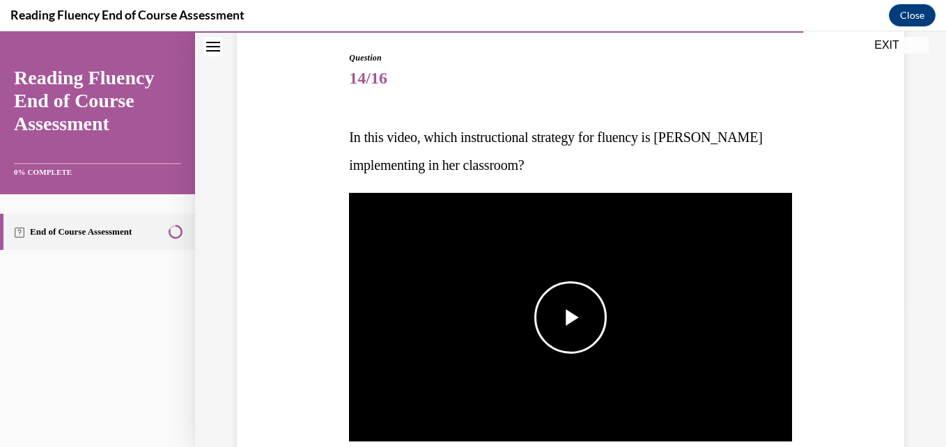
click at [570, 318] on span "Video player" at bounding box center [570, 318] width 0 height 0
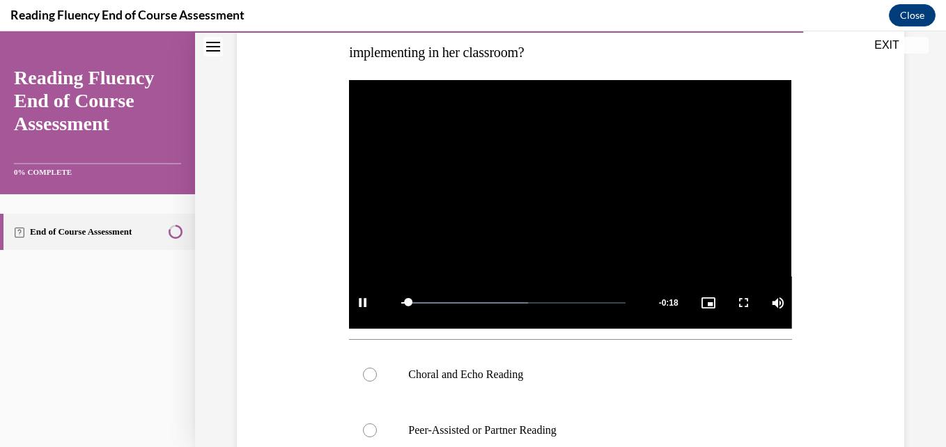
scroll to position [256, 0]
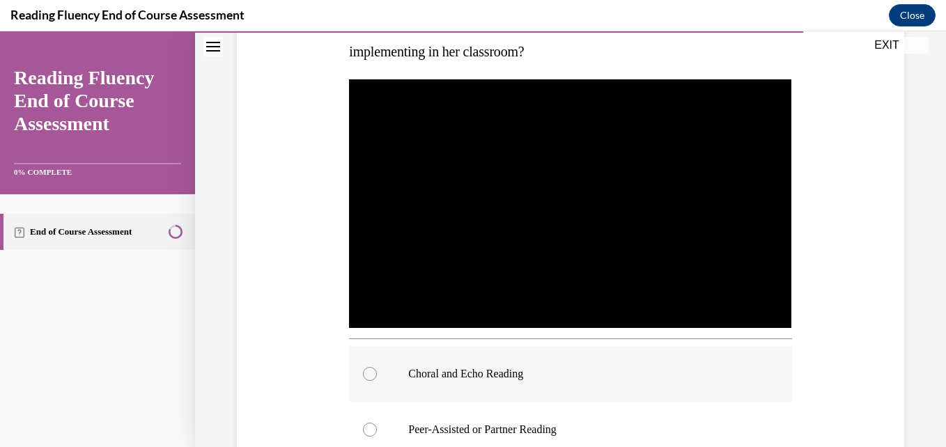
click at [512, 367] on p "Choral and Echo Reading" at bounding box center [582, 374] width 348 height 14
click at [377, 367] on input "Choral and Echo Reading" at bounding box center [370, 374] width 14 height 14
radio input "true"
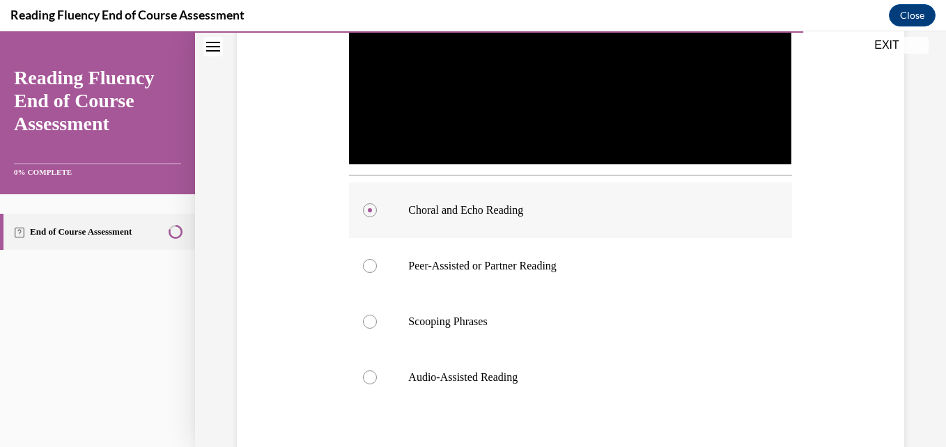
scroll to position [536, 0]
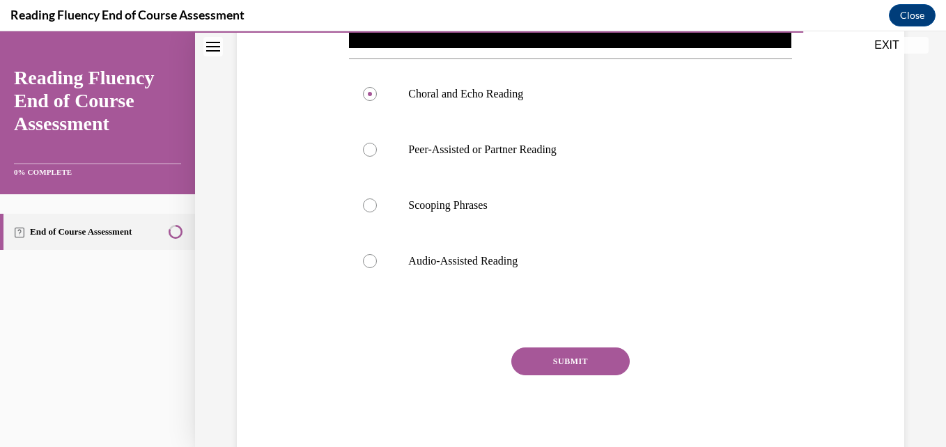
click at [559, 366] on button "SUBMIT" at bounding box center [570, 362] width 118 height 28
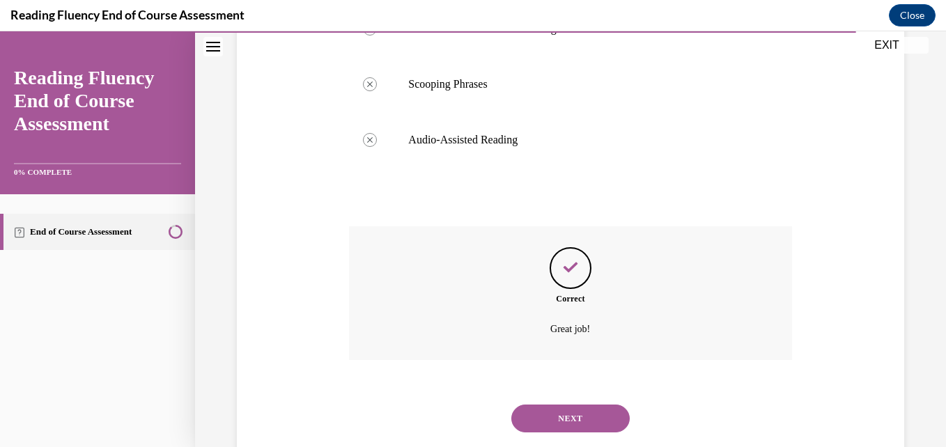
scroll to position [687, 0]
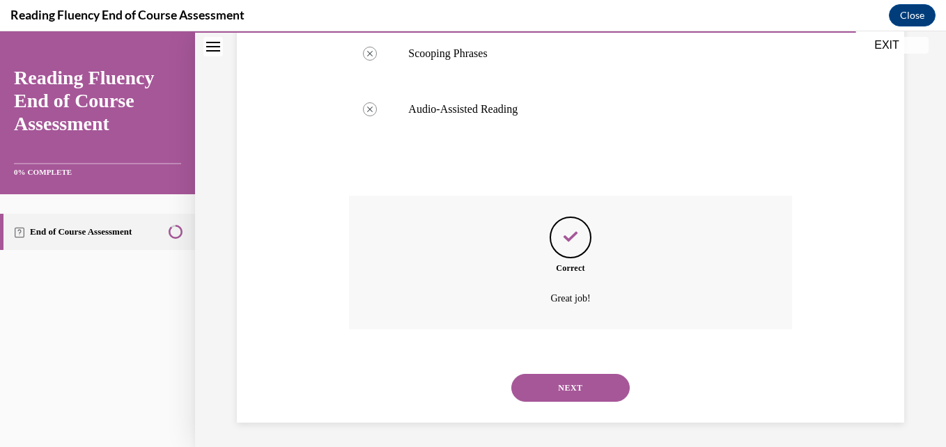
click at [554, 378] on button "NEXT" at bounding box center [570, 388] width 118 height 28
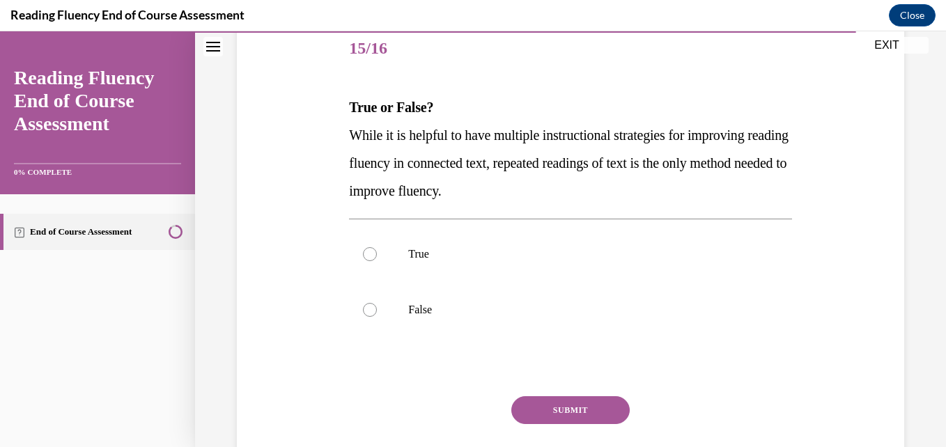
scroll to position [173, 0]
click at [399, 302] on label "False" at bounding box center [570, 309] width 442 height 56
click at [377, 302] on input "False" at bounding box center [370, 309] width 14 height 14
radio input "true"
click at [558, 410] on button "SUBMIT" at bounding box center [570, 409] width 118 height 28
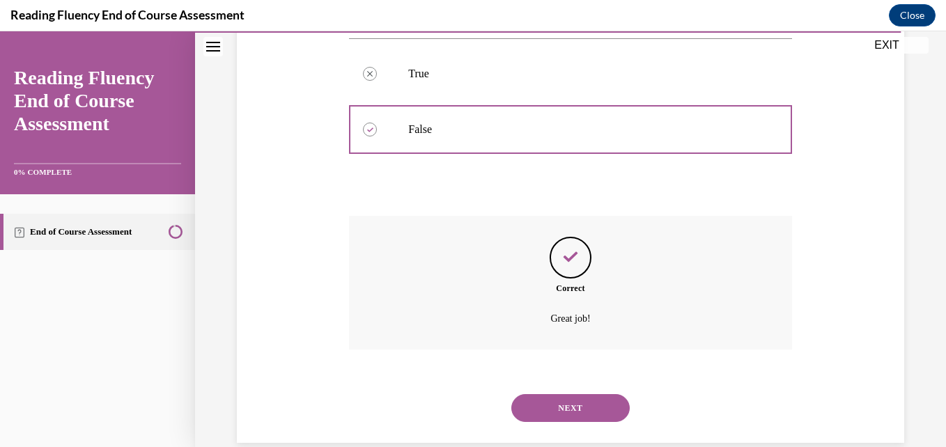
scroll to position [376, 0]
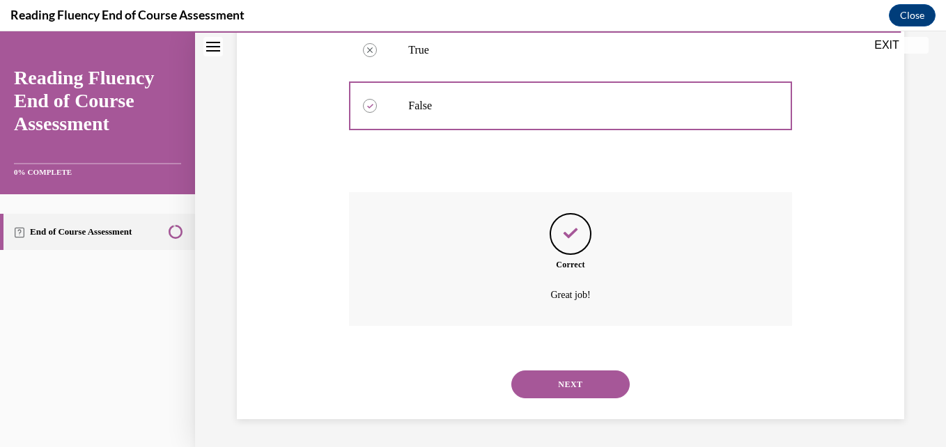
click at [550, 376] on button "NEXT" at bounding box center [570, 385] width 118 height 28
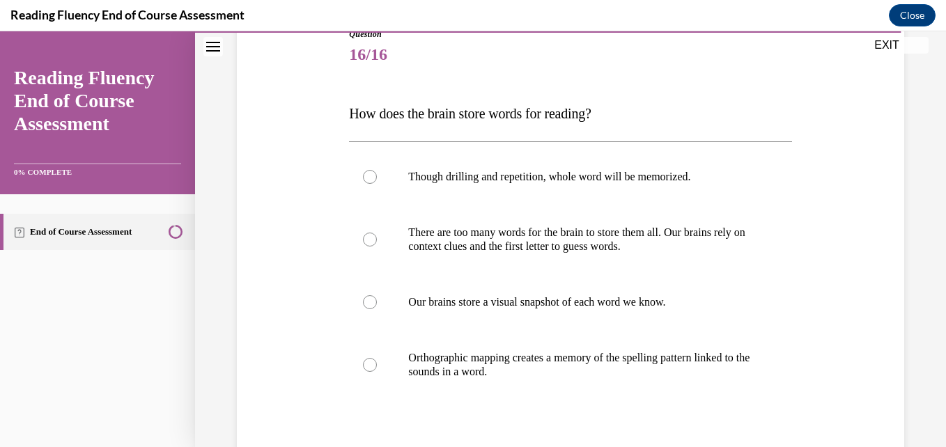
scroll to position [177, 0]
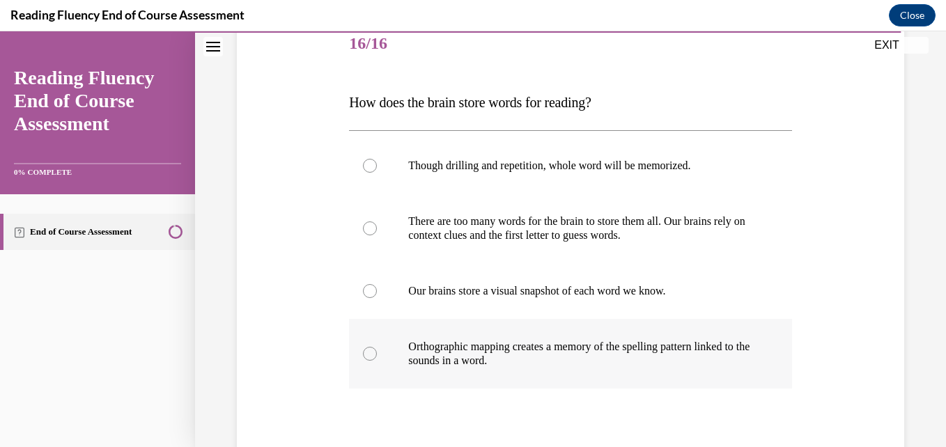
click at [547, 361] on p "Orthographic mapping creates a memory of the spelling pattern linked to the sou…" at bounding box center [582, 354] width 348 height 28
click at [377, 361] on input "Orthographic mapping creates a memory of the spelling pattern linked to the sou…" at bounding box center [370, 354] width 14 height 14
radio input "true"
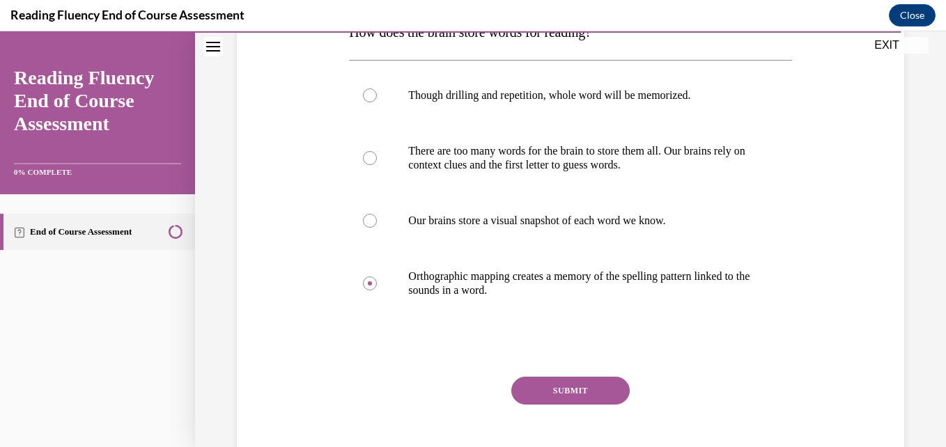
click at [561, 390] on button "SUBMIT" at bounding box center [570, 391] width 118 height 28
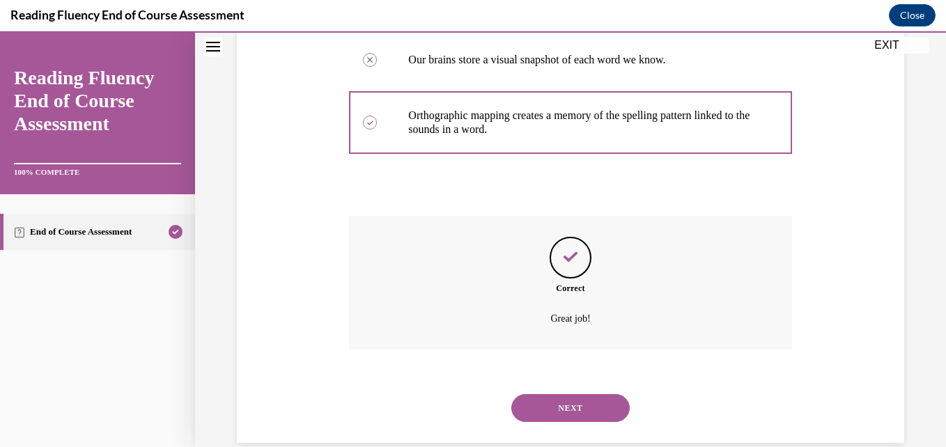
scroll to position [432, 0]
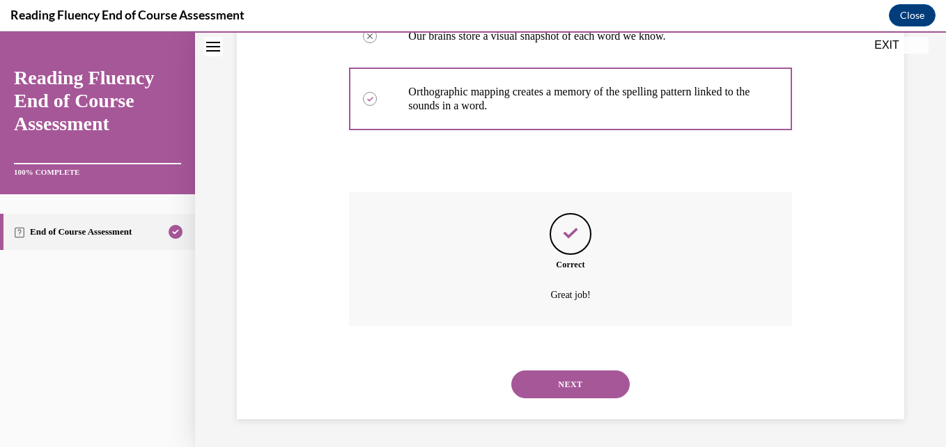
click at [559, 391] on button "NEXT" at bounding box center [570, 385] width 118 height 28
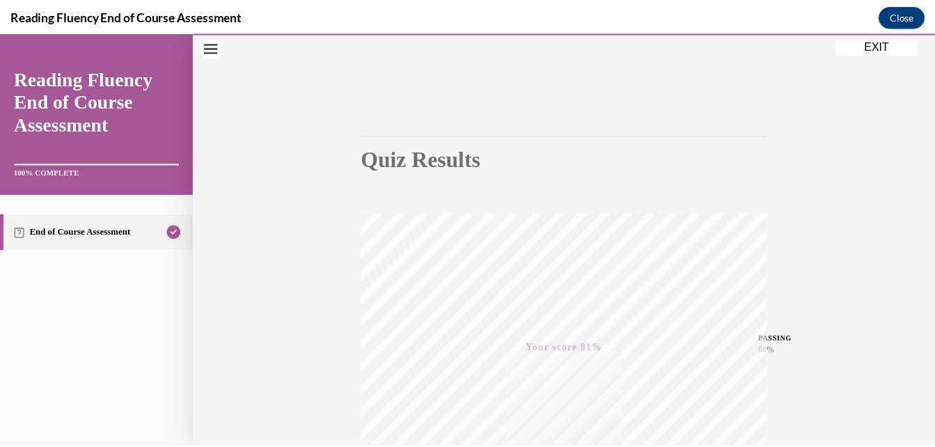
scroll to position [58, 0]
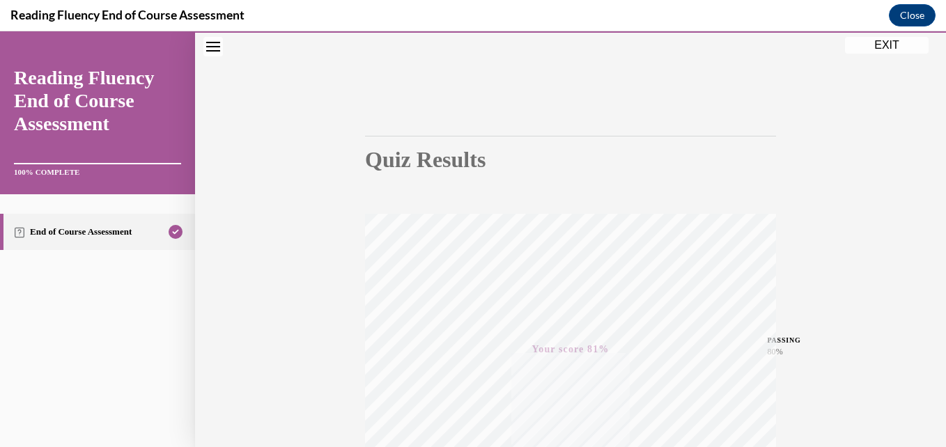
click at [895, 48] on button "EXIT" at bounding box center [887, 45] width 84 height 17
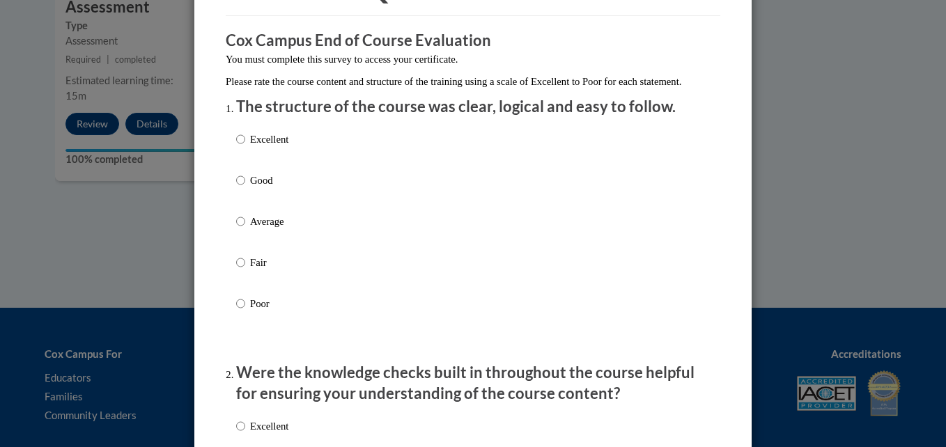
scroll to position [99, 0]
click at [236, 146] on input "Excellent" at bounding box center [240, 138] width 9 height 15
radio input "true"
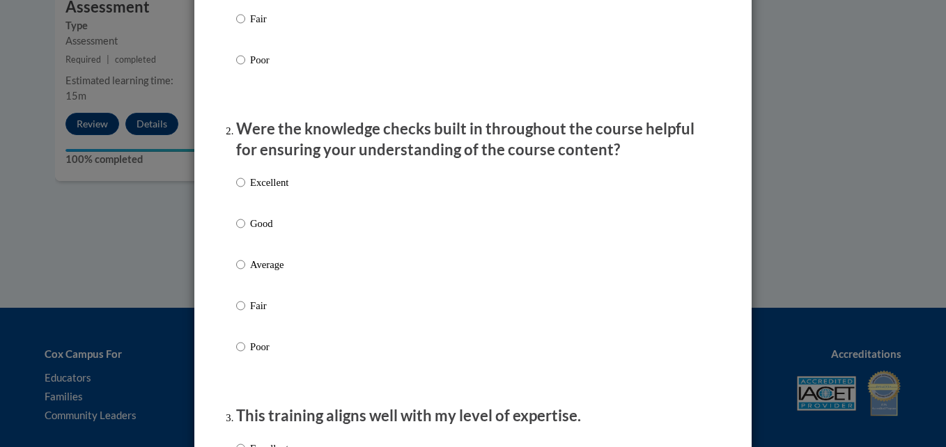
scroll to position [365, 0]
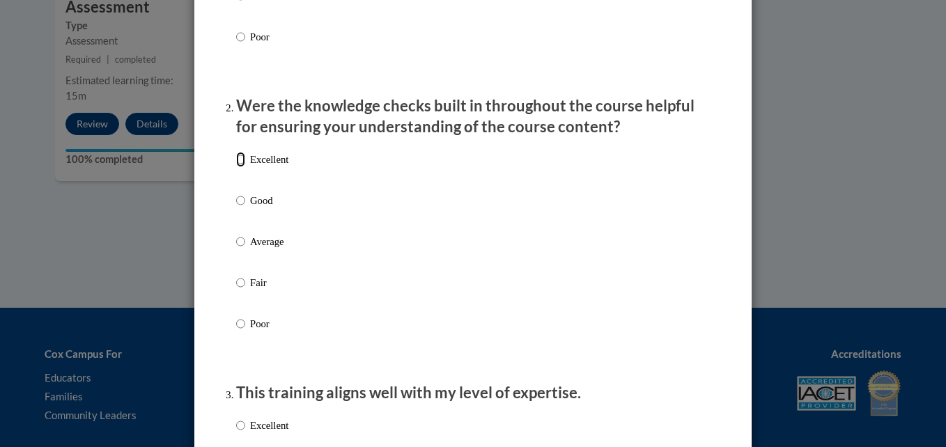
click at [237, 167] on input "Excellent" at bounding box center [240, 159] width 9 height 15
radio input "true"
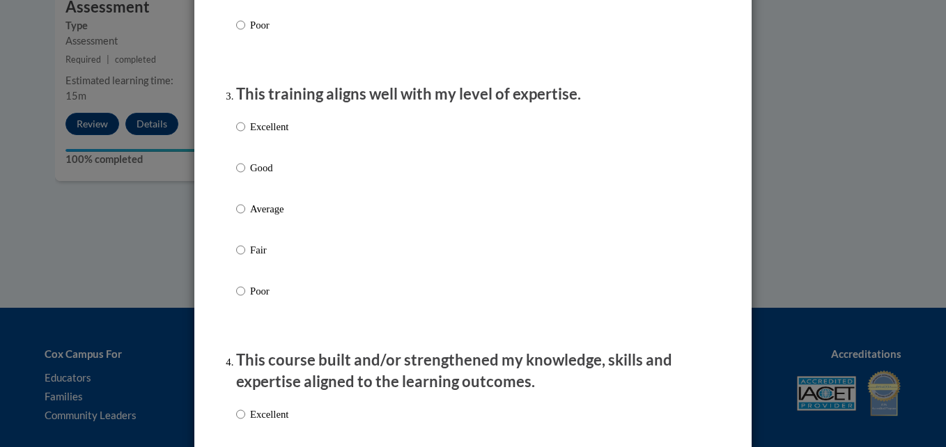
scroll to position [676, 0]
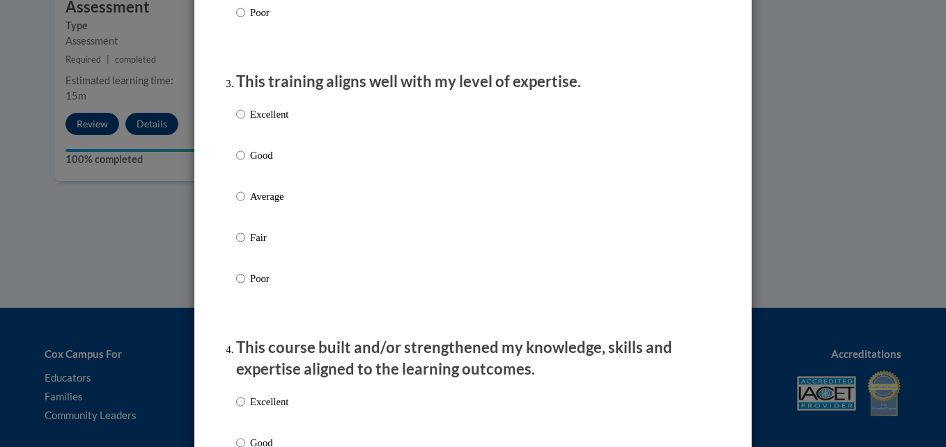
click at [240, 167] on label "Good" at bounding box center [262, 167] width 52 height 38
click at [240, 163] on input "Good" at bounding box center [240, 155] width 9 height 15
radio input "true"
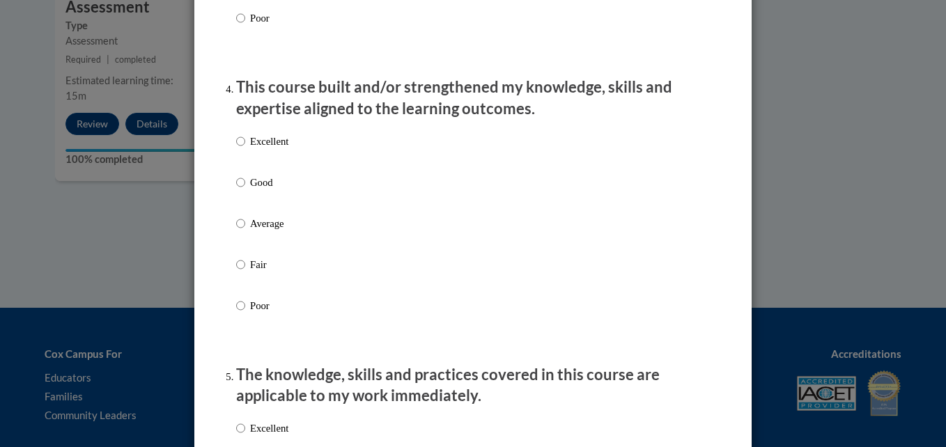
scroll to position [939, 0]
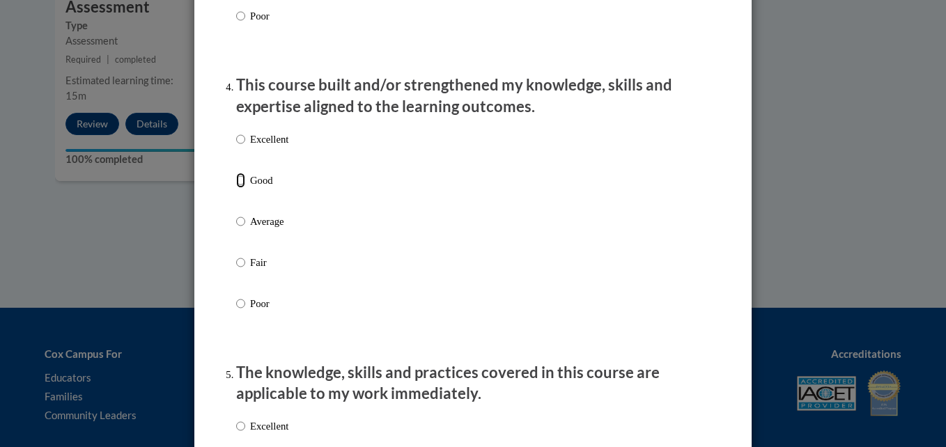
click at [239, 188] on input "Good" at bounding box center [240, 180] width 9 height 15
radio input "true"
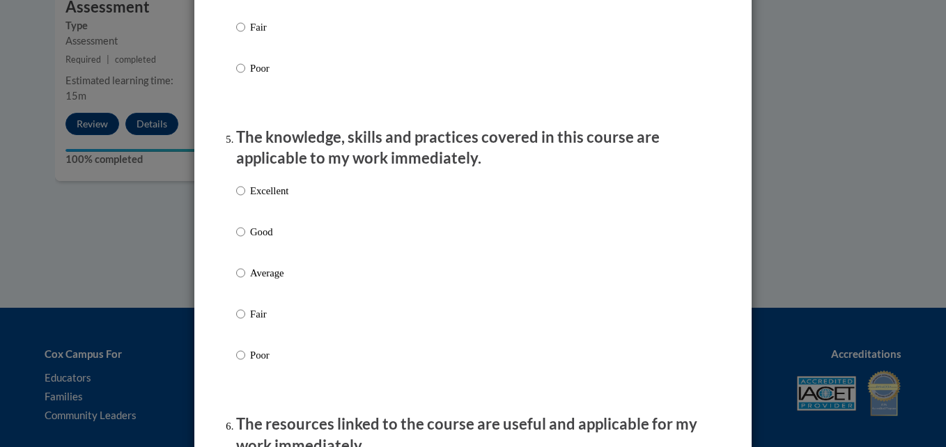
scroll to position [1179, 0]
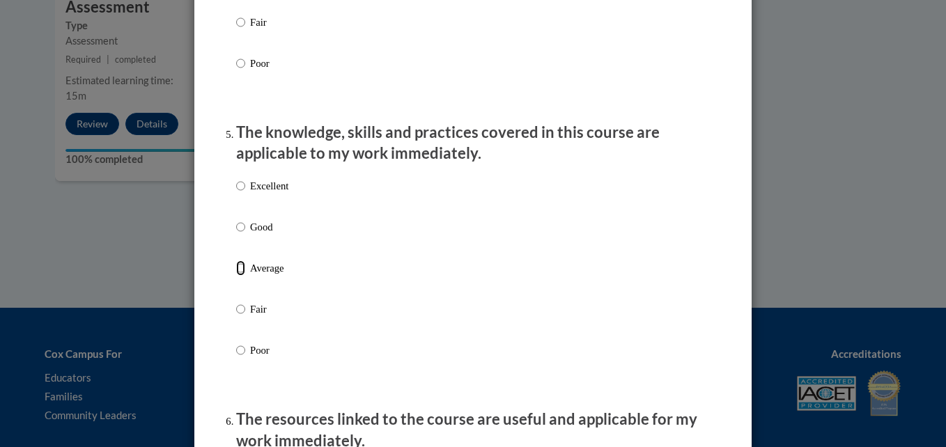
click at [236, 276] on input "Average" at bounding box center [240, 268] width 9 height 15
radio input "true"
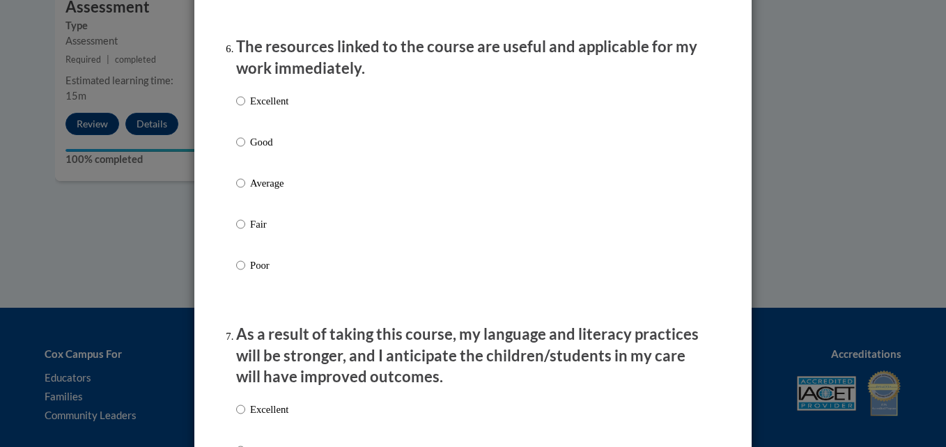
scroll to position [1552, 0]
click at [236, 149] on input "Good" at bounding box center [240, 141] width 9 height 15
radio input "true"
click at [236, 191] on input "Average" at bounding box center [240, 183] width 9 height 15
radio input "true"
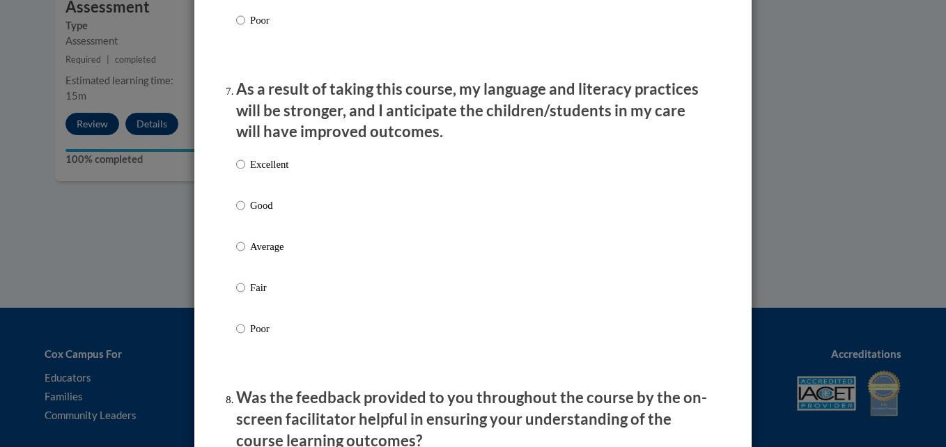
scroll to position [1800, 0]
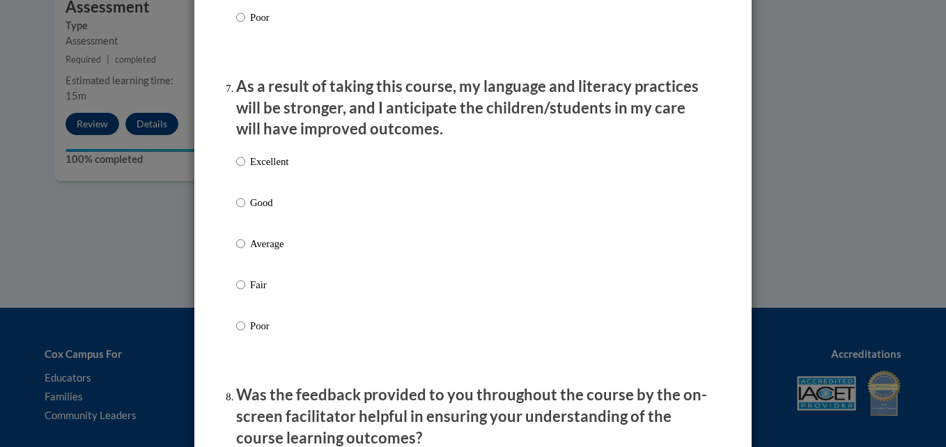
click at [250, 169] on p "Excellent" at bounding box center [269, 161] width 38 height 15
click at [245, 169] on input "Excellent" at bounding box center [240, 161] width 9 height 15
radio input "true"
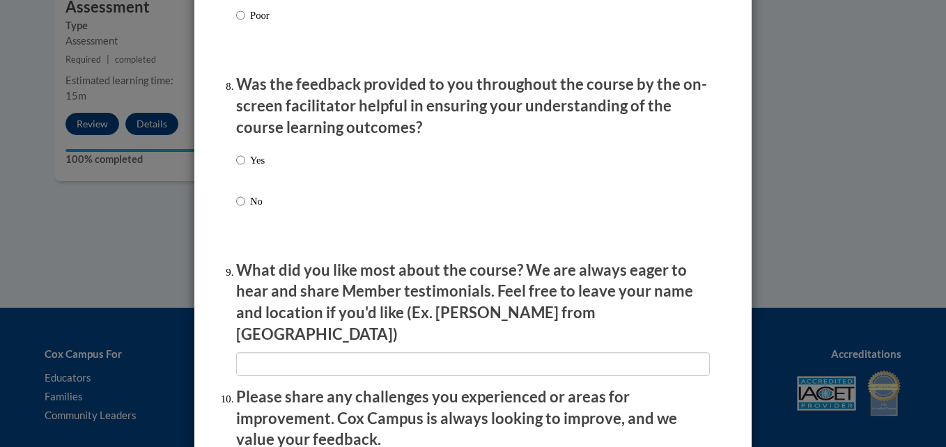
scroll to position [2168, 0]
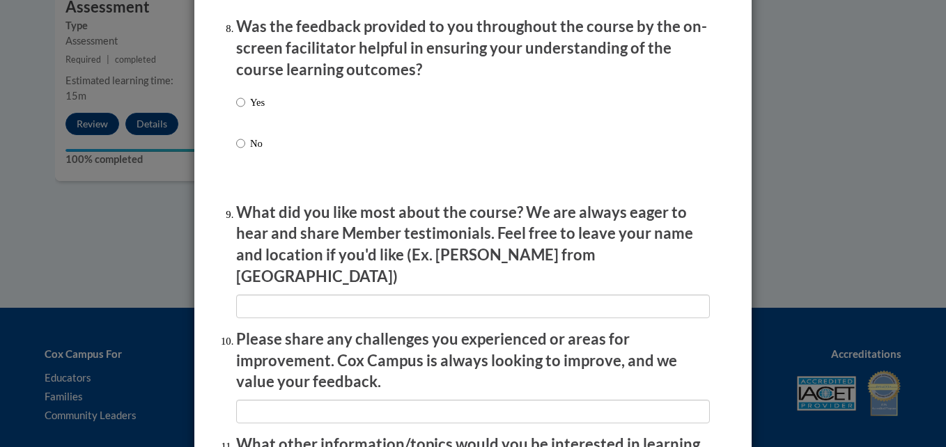
click at [250, 110] on p "Yes" at bounding box center [257, 102] width 15 height 15
click at [245, 110] on input "Yes" at bounding box center [240, 102] width 9 height 15
radio input "true"
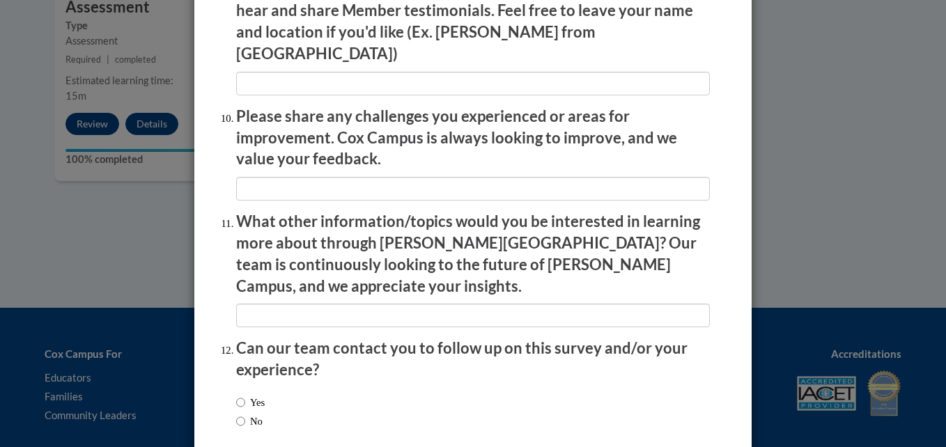
scroll to position [2447, 0]
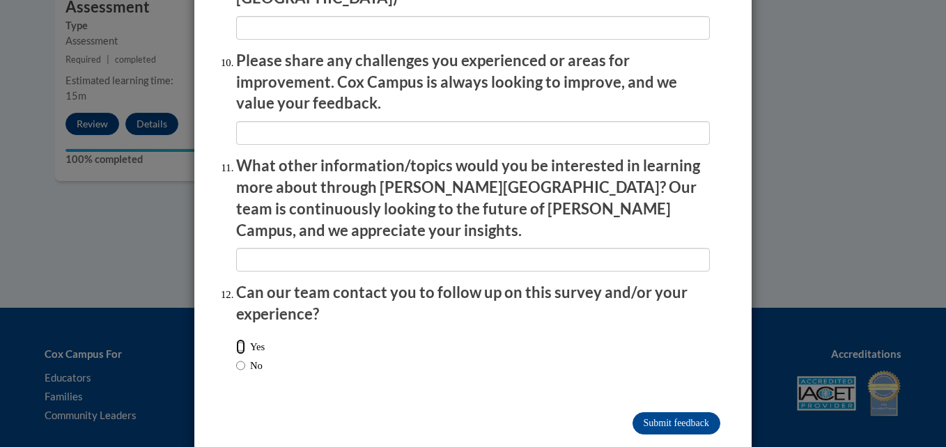
click at [236, 339] on input "Yes" at bounding box center [240, 346] width 9 height 15
radio input "true"
click at [686, 412] on input "Submit feedback" at bounding box center [676, 423] width 88 height 22
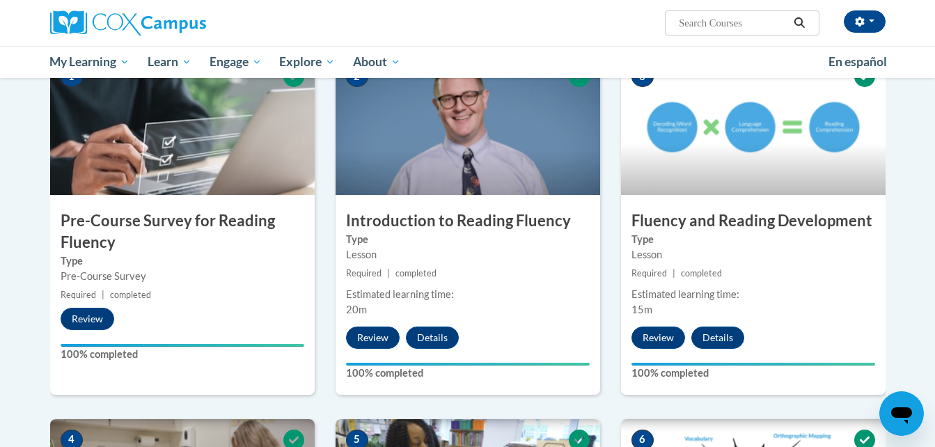
scroll to position [0, 0]
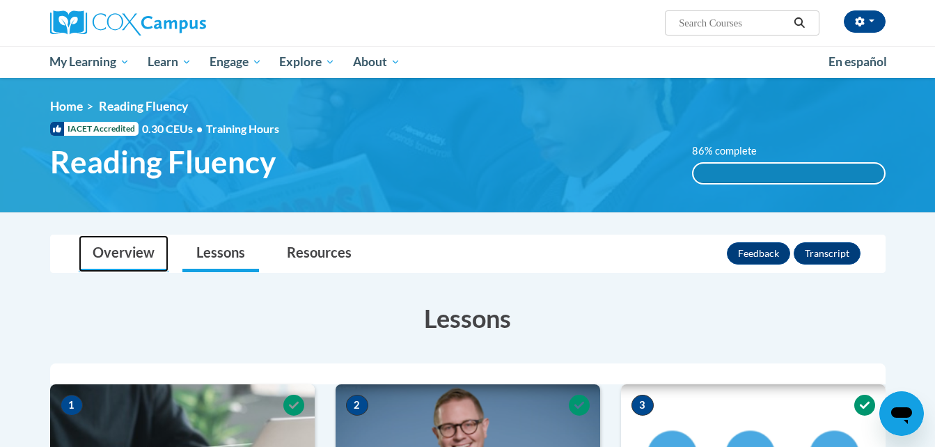
click at [151, 244] on link "Overview" at bounding box center [124, 253] width 90 height 37
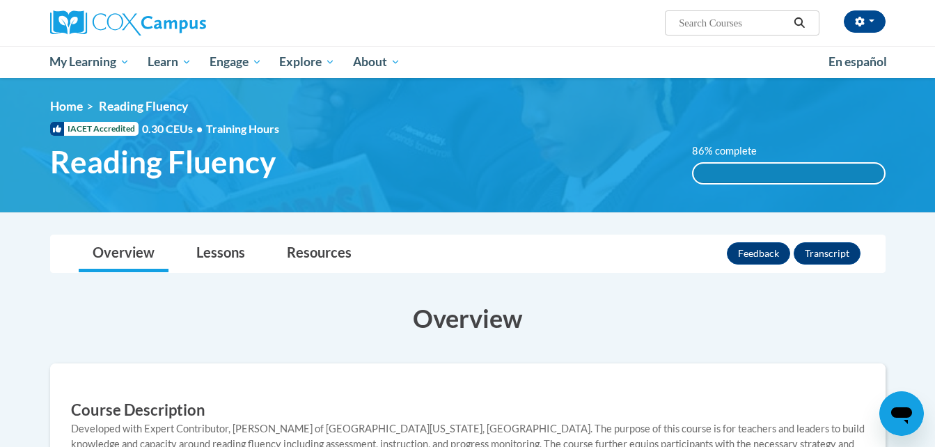
click at [224, 251] on link "Lessons" at bounding box center [220, 253] width 77 height 37
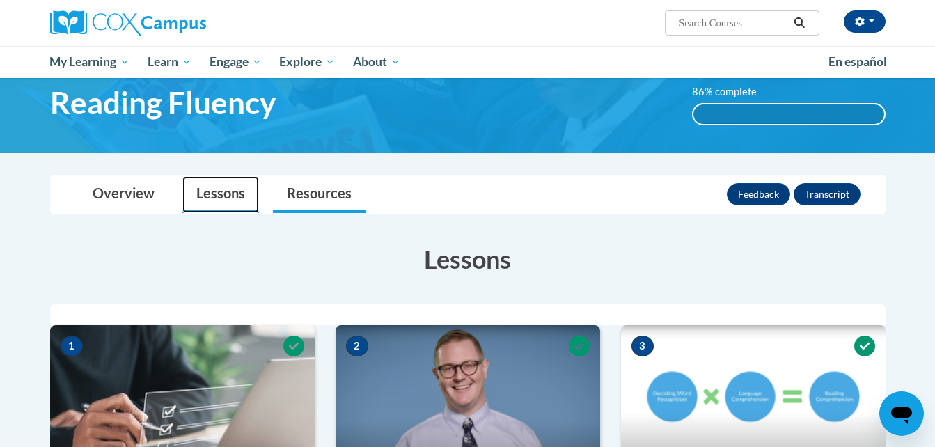
scroll to position [52, 0]
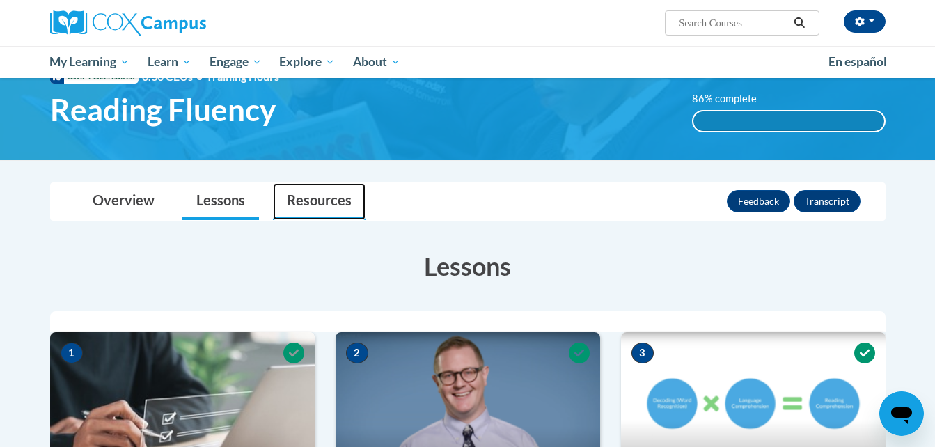
click at [309, 185] on link "Resources" at bounding box center [319, 201] width 93 height 37
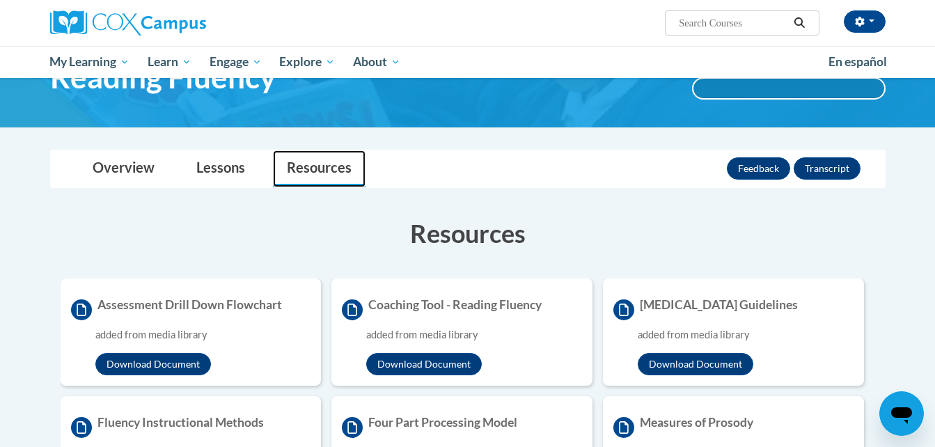
scroll to position [0, 0]
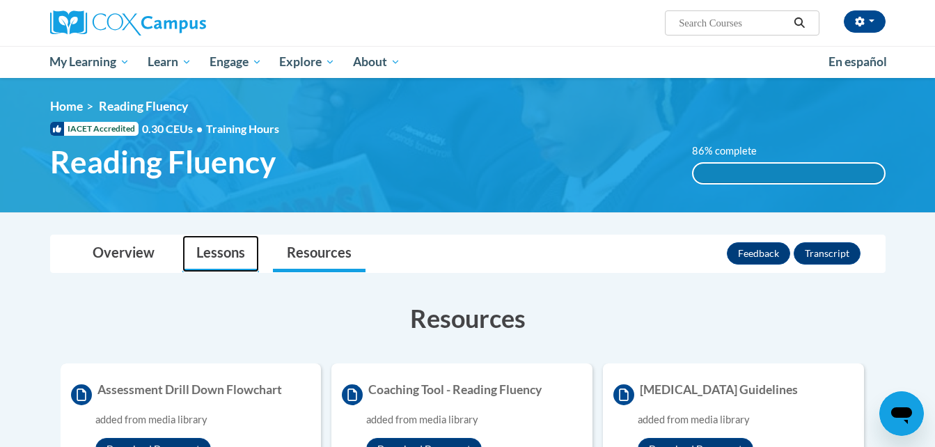
click at [220, 262] on link "Lessons" at bounding box center [220, 253] width 77 height 37
